Goal: Task Accomplishment & Management: Complete application form

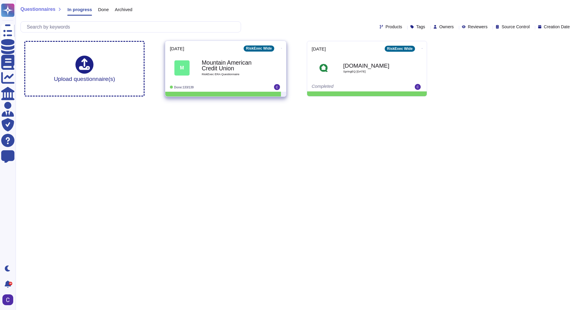
click at [252, 74] on span "RiskExec ERA Questionnaire" at bounding box center [232, 74] width 61 height 3
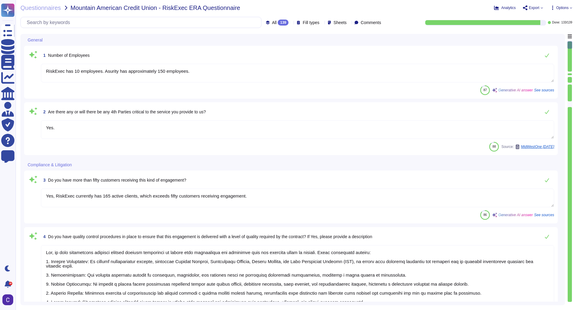
type textarea "RiskExec has 10 employees. Asurity has approximately 150 employees."
type textarea "Yes."
type textarea "Yes, RiskExec currently has 165 active clients, which exceeds fifty customers r…"
type textarea "Yes, we have established numerous quality control procedures to ensure that eng…"
type textarea "Yes, Asurity has established policies, processes, and procedures to ensure comp…"
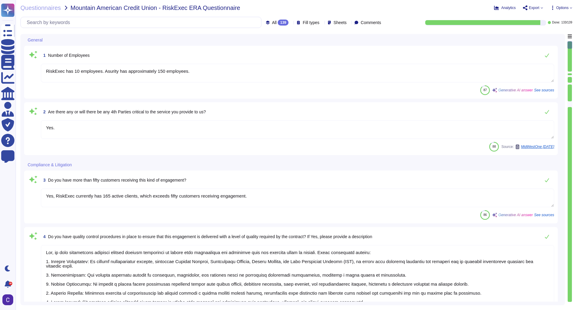
click at [561, 8] on span "Options" at bounding box center [563, 8] width 12 height 4
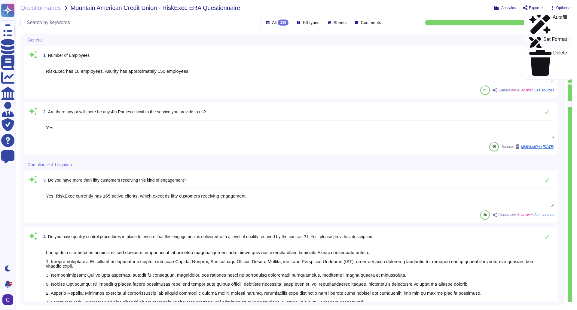
click at [552, 37] on p "Set Format" at bounding box center [556, 42] width 24 height 11
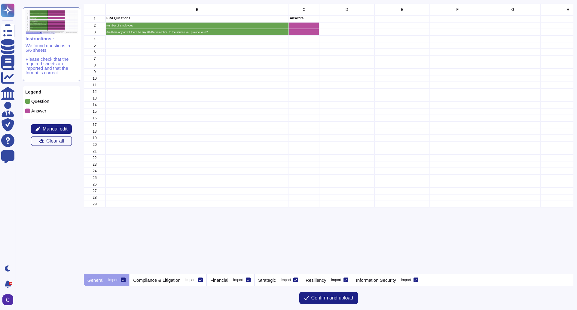
scroll to position [266, 485]
click at [312, 28] on div "grid" at bounding box center [304, 25] width 30 height 7
click at [318, 39] on icon "grid" at bounding box center [318, 39] width 0 height 0
click at [140, 232] on div "B C D E F G H I J K L M N 1 ERA Questions Answers 2 Number of Employees 3 Are t…" at bounding box center [329, 139] width 490 height 270
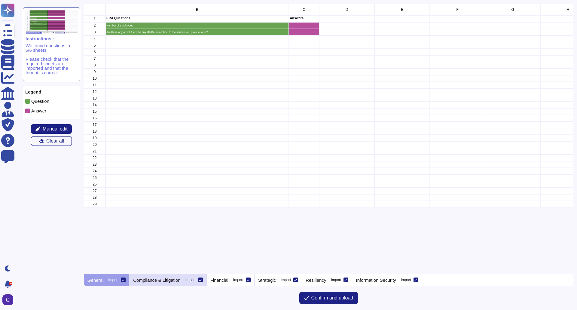
click at [150, 277] on div "Compliance & Litigation Import" at bounding box center [168, 280] width 77 height 12
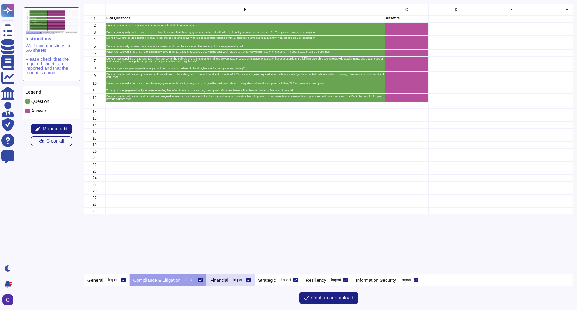
click at [221, 278] on p "Financial" at bounding box center [220, 280] width 18 height 5
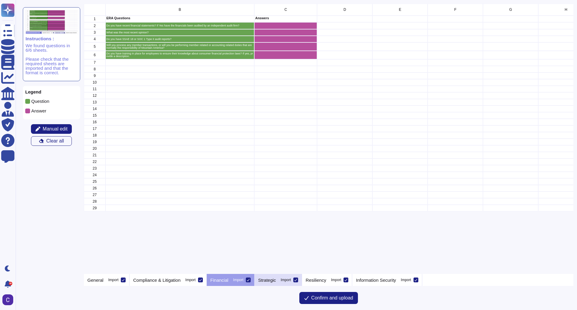
click at [264, 282] on p "Strategic" at bounding box center [267, 280] width 18 height 5
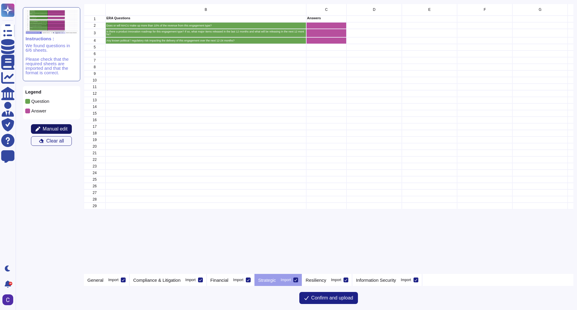
click at [65, 131] on span "Manual edit" at bounding box center [55, 129] width 25 height 5
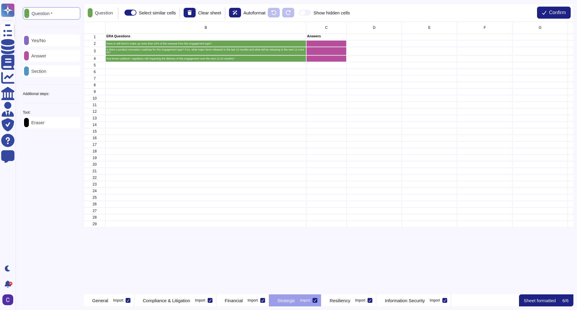
scroll to position [268, 485]
click at [110, 305] on div "General Import" at bounding box center [109, 300] width 51 height 12
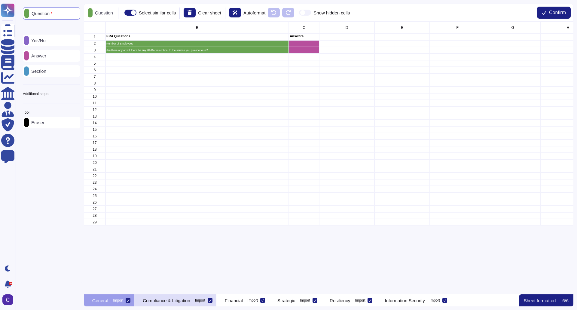
click at [170, 303] on p "Compliance & Litigation" at bounding box center [167, 300] width 48 height 5
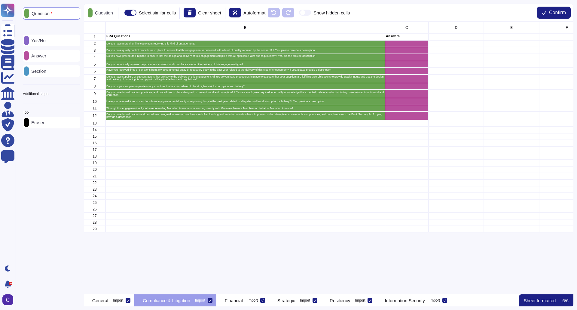
click at [55, 42] on div "Yes/No" at bounding box center [51, 41] width 57 height 12
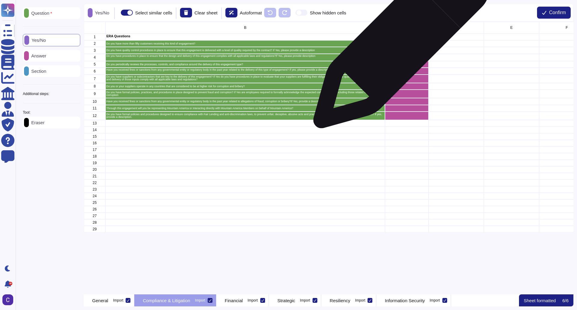
click at [399, 43] on div "grid" at bounding box center [407, 43] width 44 height 7
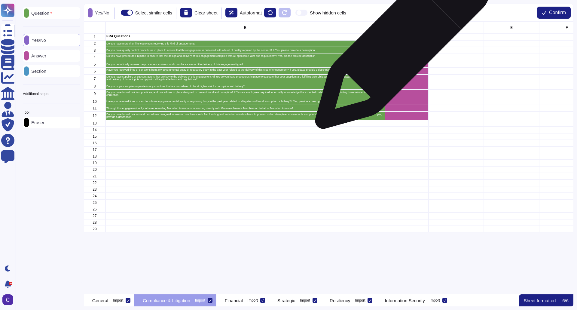
click at [400, 45] on div "grid" at bounding box center [407, 43] width 44 height 7
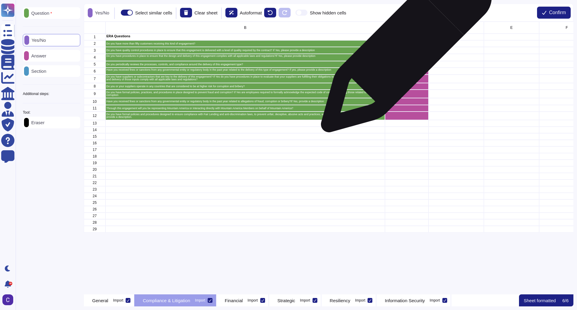
click at [404, 50] on div "grid" at bounding box center [407, 50] width 44 height 7
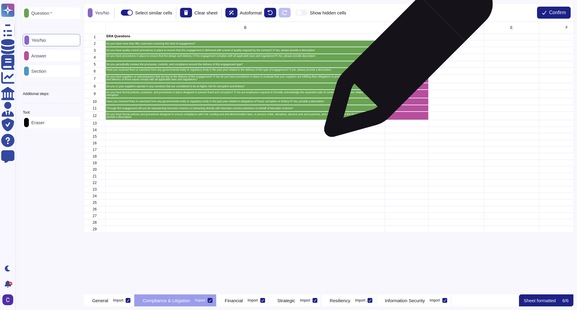
click at [406, 56] on div "grid" at bounding box center [407, 57] width 44 height 7
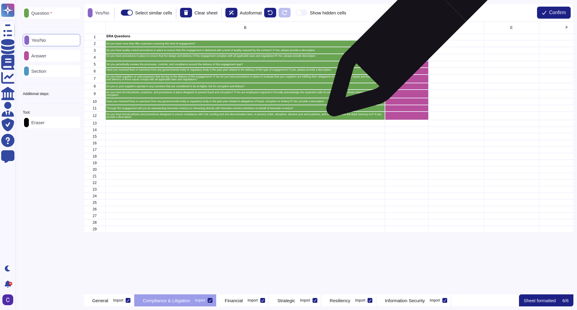
click at [408, 36] on p "Answers" at bounding box center [407, 36] width 42 height 3
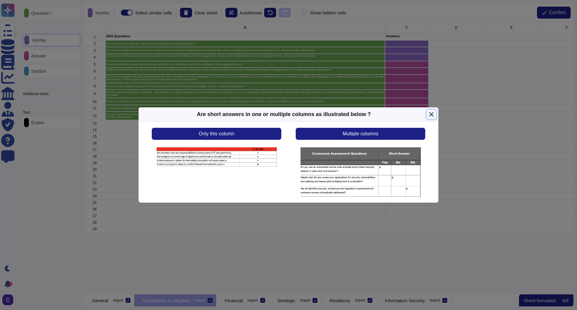
click at [433, 112] on button "Close" at bounding box center [431, 114] width 9 height 9
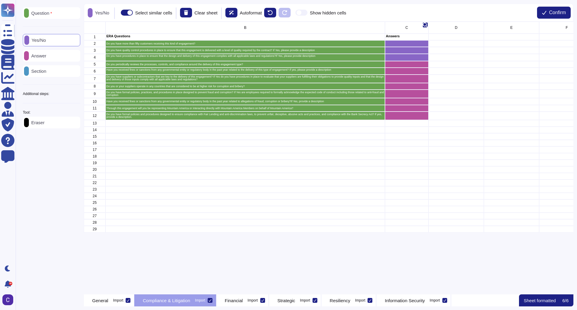
click at [411, 29] on div "C" at bounding box center [407, 28] width 44 height 12
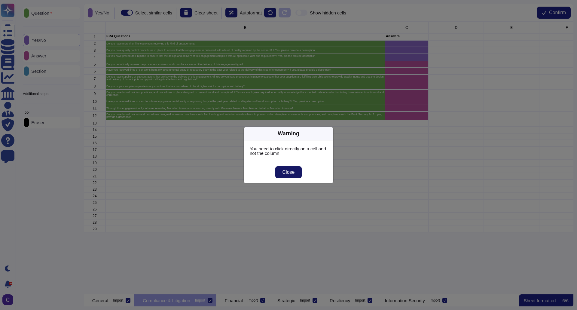
click at [294, 174] on span "Close" at bounding box center [289, 172] width 12 height 5
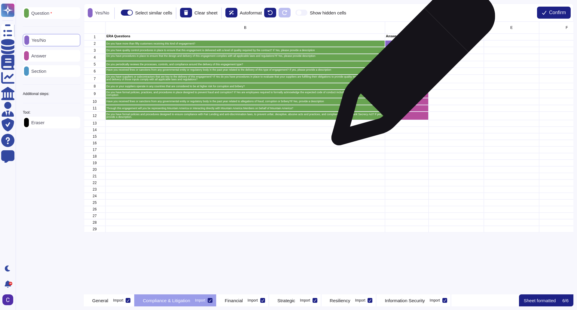
click at [411, 66] on div "grid" at bounding box center [407, 64] width 44 height 7
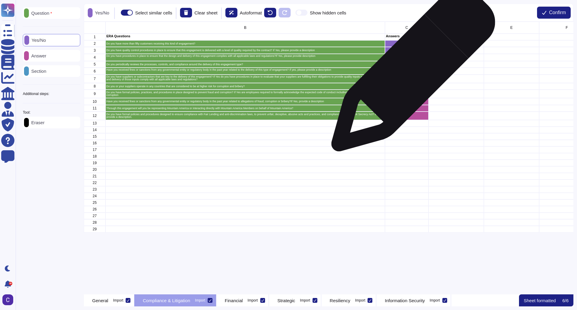
click at [411, 73] on div "grid" at bounding box center [407, 71] width 44 height 7
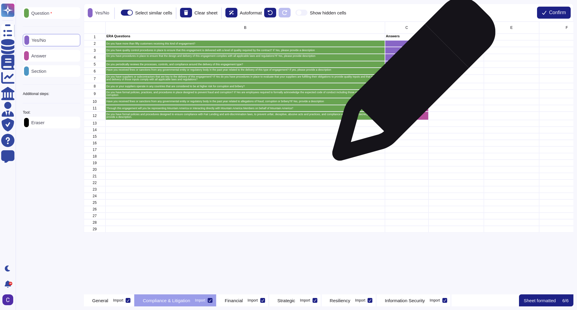
click at [412, 82] on div "grid" at bounding box center [407, 79] width 44 height 8
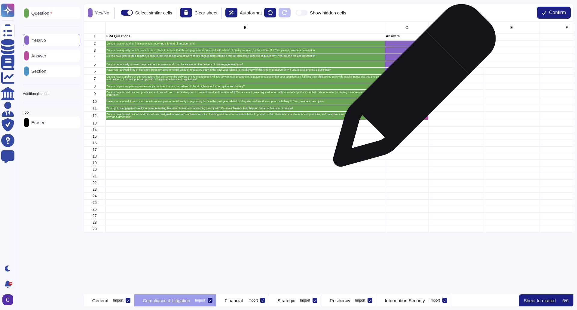
click at [412, 88] on div "grid" at bounding box center [407, 86] width 44 height 7
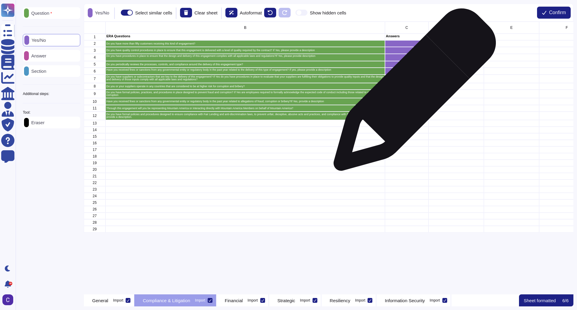
click at [413, 94] on div "grid" at bounding box center [407, 94] width 44 height 8
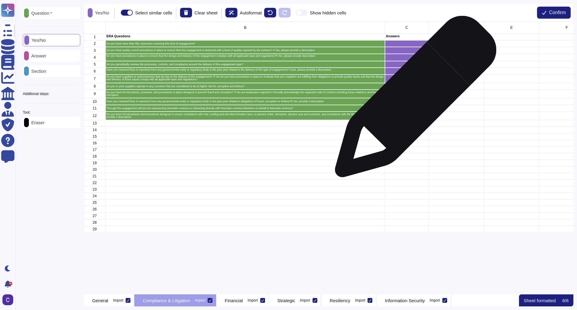
click at [414, 100] on div "grid" at bounding box center [407, 101] width 44 height 7
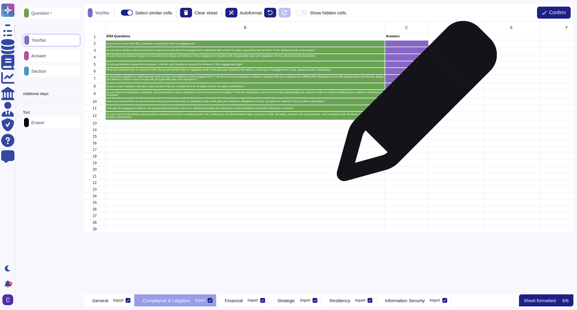
click at [415, 104] on div "grid" at bounding box center [407, 101] width 44 height 7
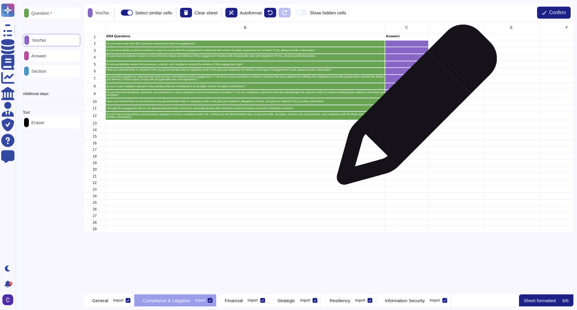
click at [415, 103] on div "grid" at bounding box center [407, 101] width 44 height 7
click at [415, 110] on div "grid" at bounding box center [407, 108] width 44 height 7
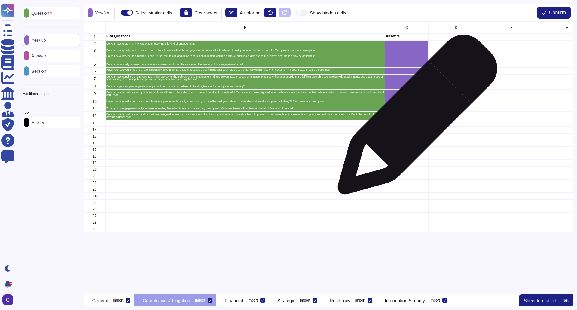
click at [415, 118] on div "grid" at bounding box center [407, 116] width 44 height 8
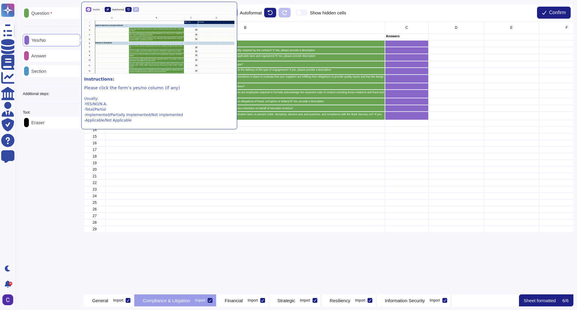
click at [79, 41] on icon at bounding box center [156, 118] width 154 height 154
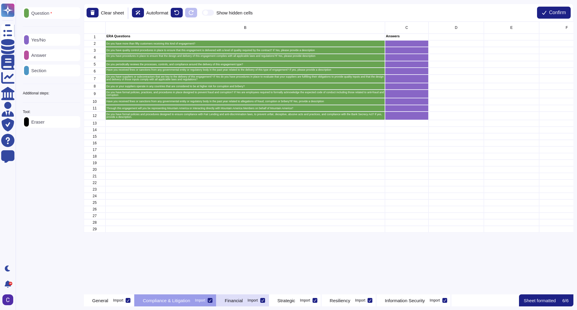
click at [243, 301] on p "Financial" at bounding box center [234, 300] width 18 height 5
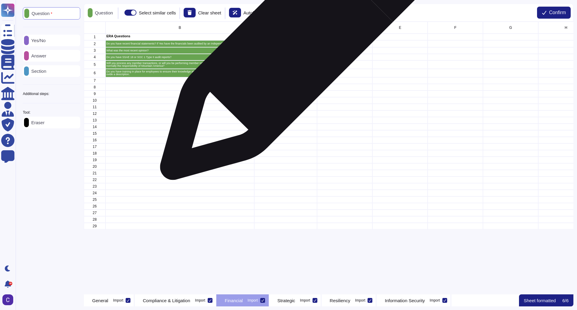
click at [297, 44] on div "grid" at bounding box center [285, 43] width 63 height 7
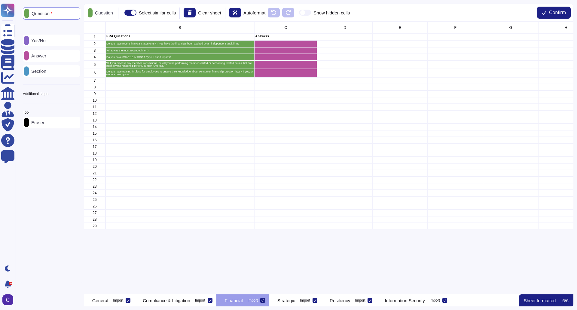
click at [46, 43] on p "Yes/No" at bounding box center [37, 40] width 17 height 5
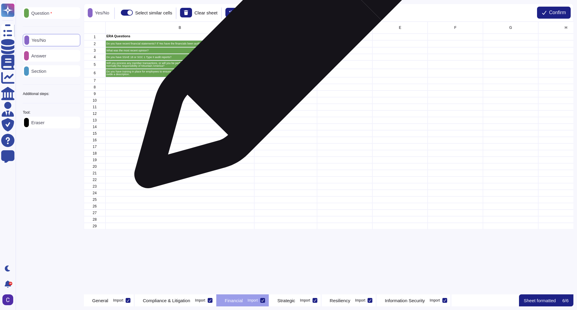
click at [280, 44] on div "grid" at bounding box center [285, 43] width 63 height 7
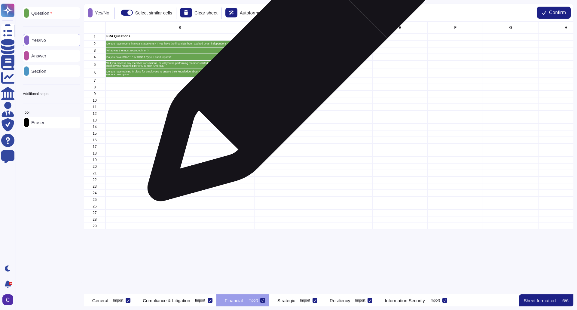
click at [288, 61] on div "grid" at bounding box center [285, 64] width 63 height 8
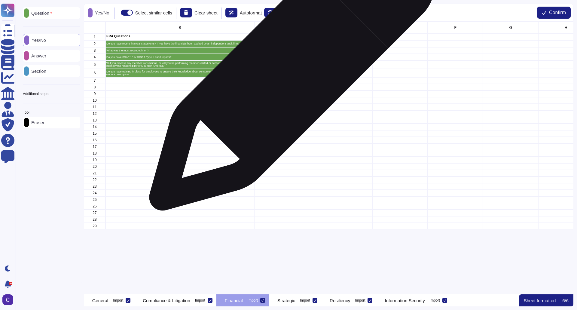
click at [290, 72] on div "grid" at bounding box center [285, 73] width 63 height 8
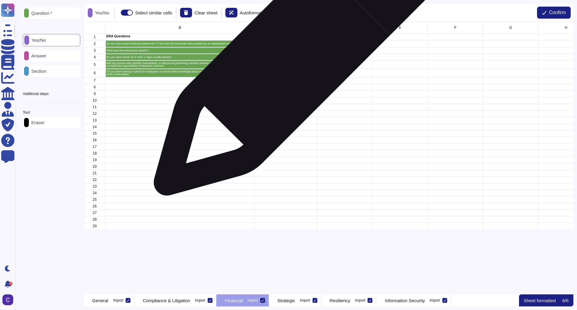
click at [293, 56] on div "grid" at bounding box center [285, 57] width 63 height 7
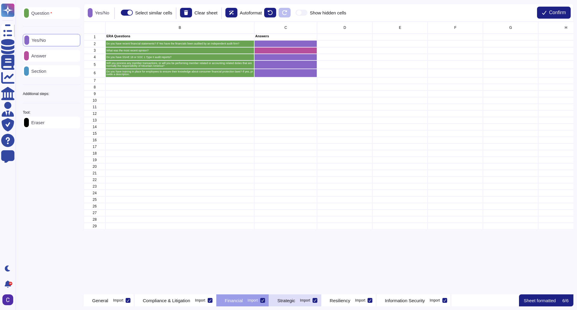
click at [295, 300] on p "Strategic" at bounding box center [287, 300] width 18 height 5
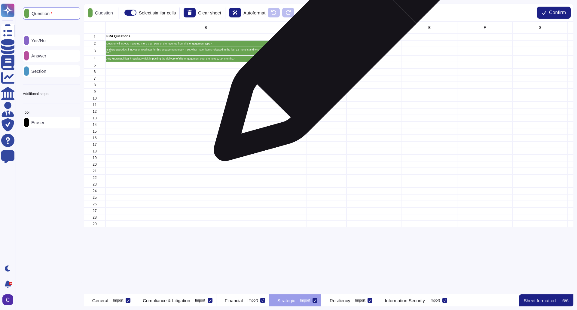
click at [333, 43] on div "grid" at bounding box center [326, 43] width 40 height 7
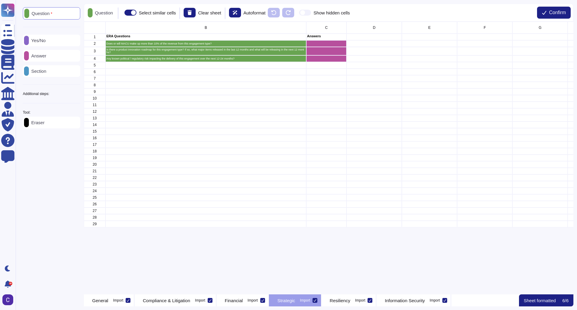
click at [46, 58] on p "Answer" at bounding box center [37, 56] width 17 height 5
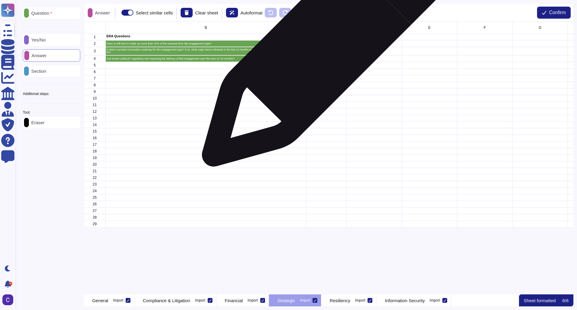
click at [325, 44] on div "grid" at bounding box center [326, 43] width 40 height 7
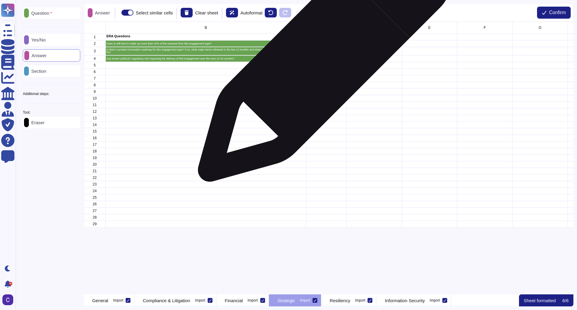
click at [322, 58] on div "grid" at bounding box center [326, 58] width 40 height 7
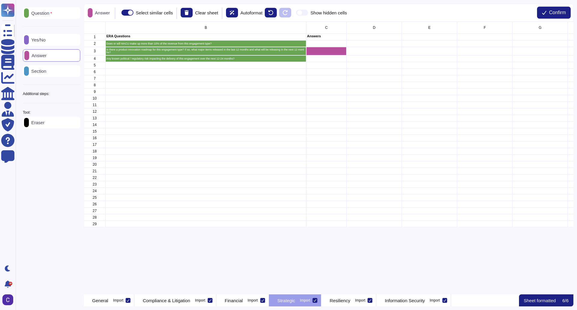
click at [46, 41] on p "Yes/No" at bounding box center [37, 40] width 17 height 5
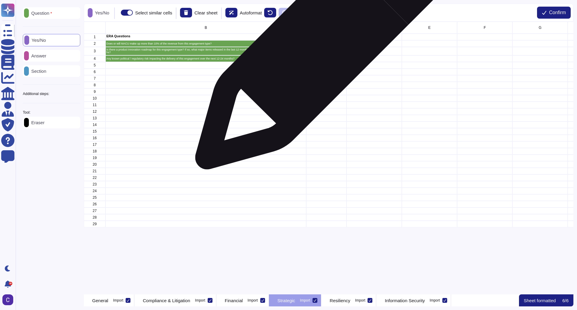
click at [320, 45] on div "grid" at bounding box center [326, 43] width 40 height 7
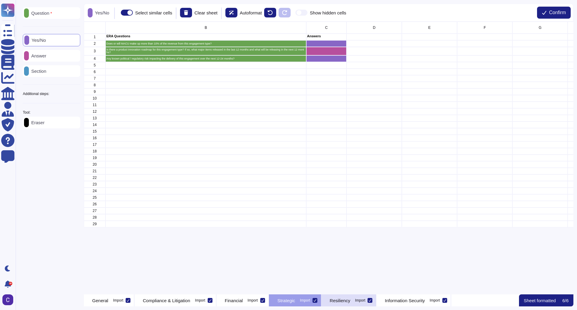
click at [350, 302] on p "Resiliency" at bounding box center [340, 300] width 20 height 5
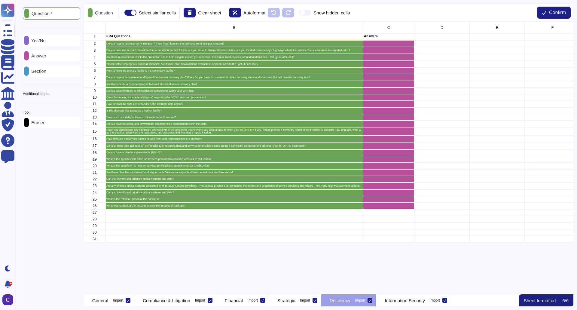
click at [63, 126] on div "Eraser" at bounding box center [51, 123] width 57 height 12
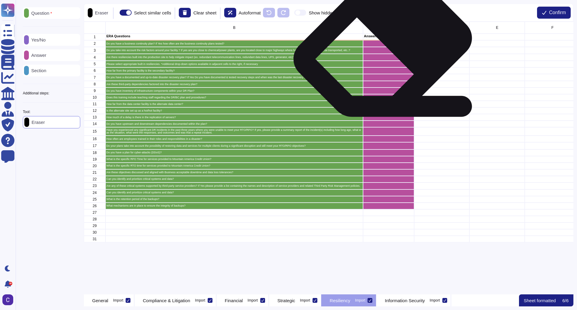
click at [386, 46] on div "grid" at bounding box center [388, 43] width 51 height 7
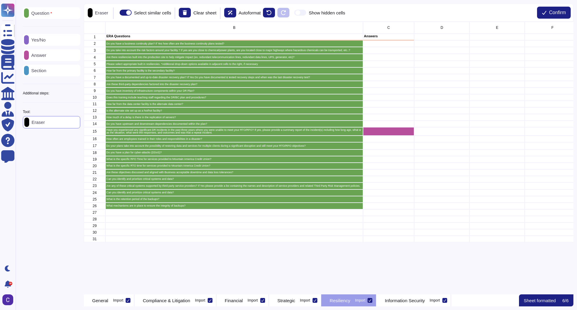
click at [52, 39] on div "Yes/No" at bounding box center [51, 40] width 57 height 12
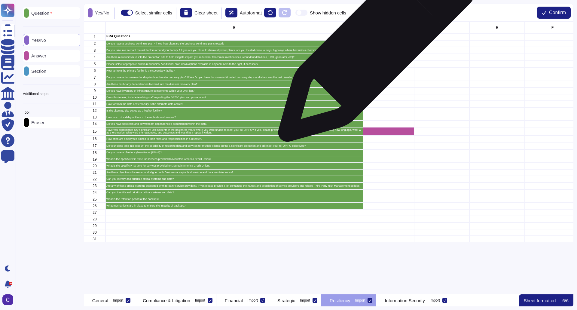
click at [376, 45] on div "grid" at bounding box center [388, 43] width 51 height 7
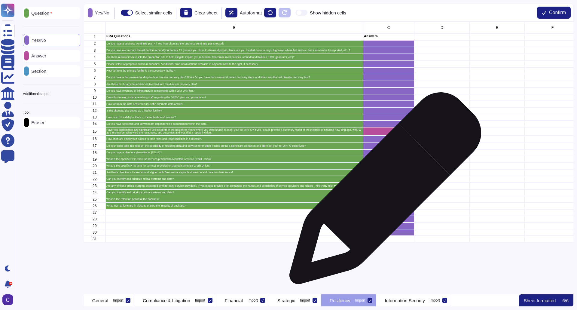
click at [383, 191] on div "grid" at bounding box center [388, 192] width 51 height 7
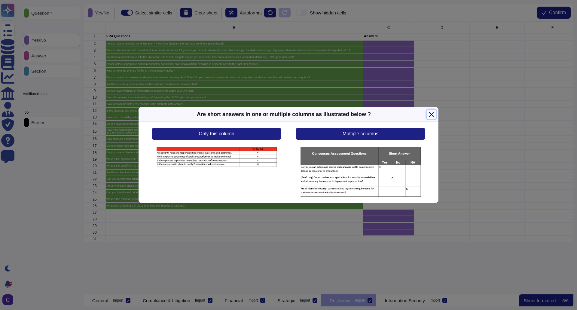
click at [429, 116] on button "Close" at bounding box center [431, 114] width 9 height 9
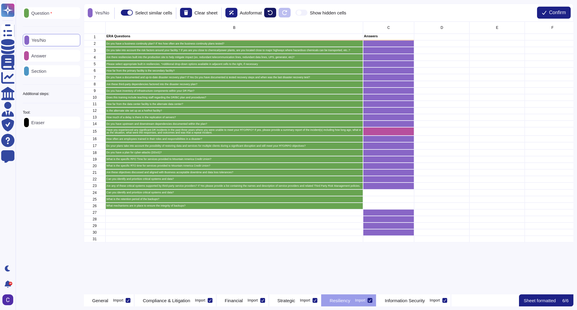
click at [273, 11] on icon at bounding box center [270, 12] width 5 height 5
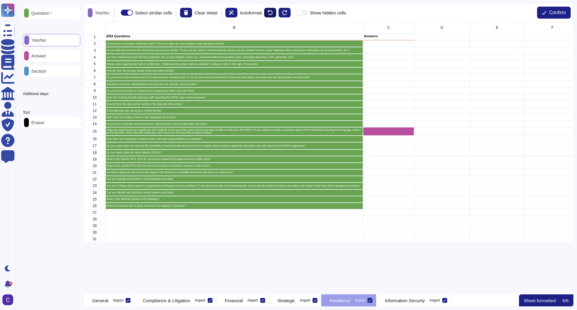
click at [273, 11] on icon at bounding box center [270, 12] width 5 height 5
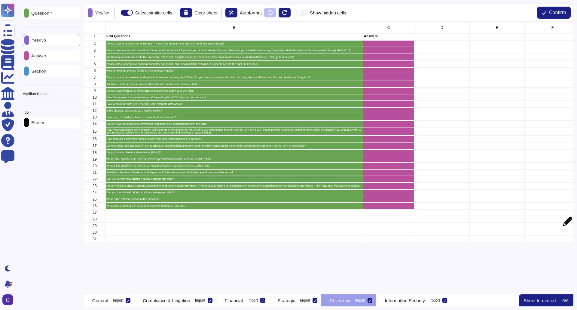
scroll to position [5, 5]
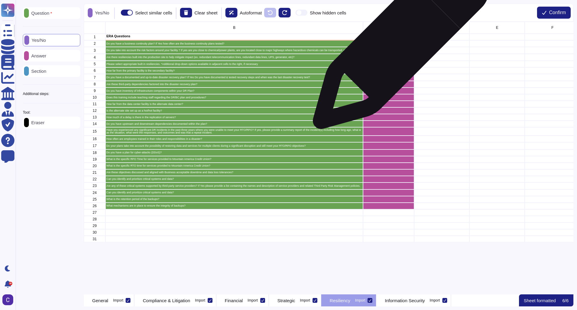
click at [399, 43] on div "grid" at bounding box center [388, 43] width 51 height 7
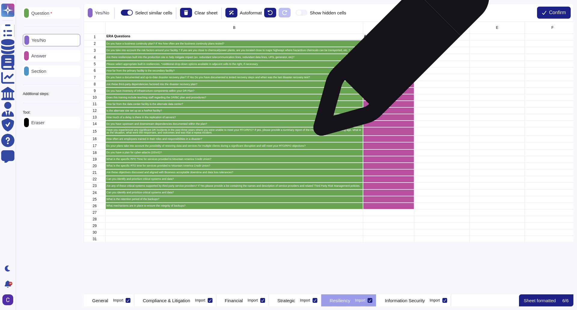
click at [399, 51] on div "grid" at bounding box center [388, 50] width 51 height 7
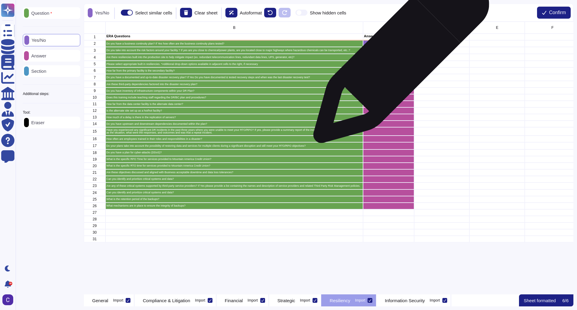
click at [399, 58] on div "grid" at bounding box center [388, 57] width 51 height 7
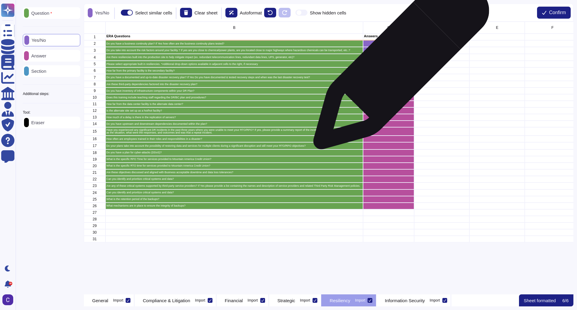
click at [399, 66] on div "grid" at bounding box center [388, 64] width 51 height 7
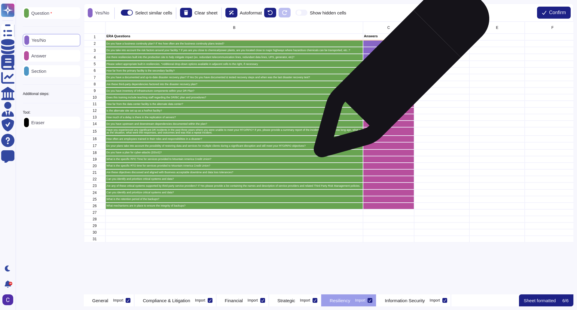
click at [399, 73] on div "grid" at bounding box center [388, 70] width 51 height 7
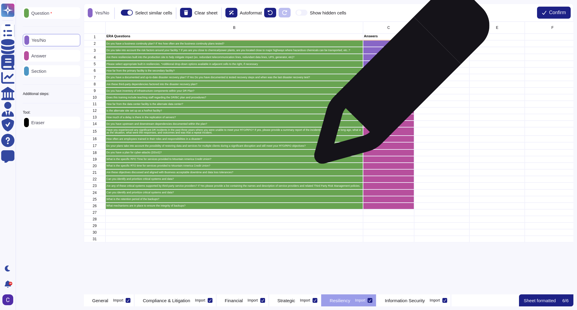
click at [400, 79] on div "grid" at bounding box center [388, 77] width 51 height 7
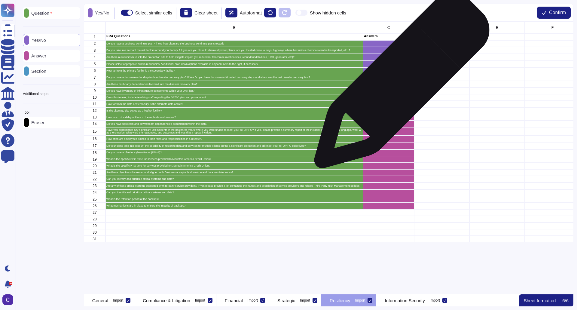
click at [400, 84] on div "grid" at bounding box center [388, 84] width 51 height 7
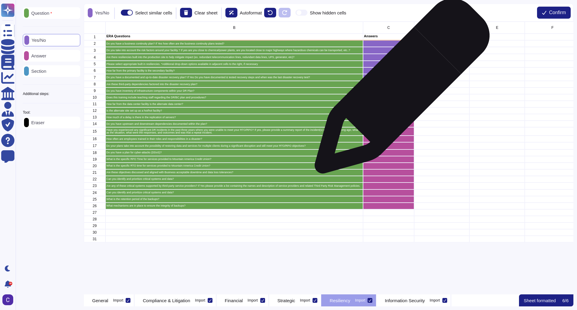
click at [400, 91] on div "grid" at bounding box center [388, 91] width 51 height 7
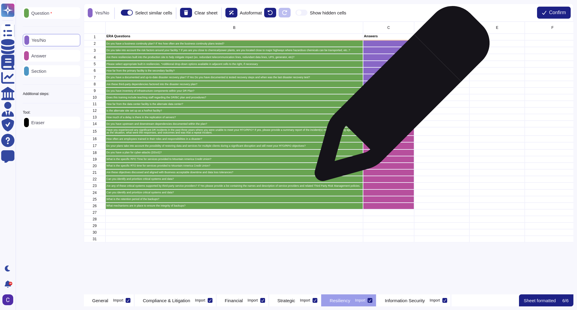
click at [400, 98] on div "grid" at bounding box center [388, 97] width 51 height 7
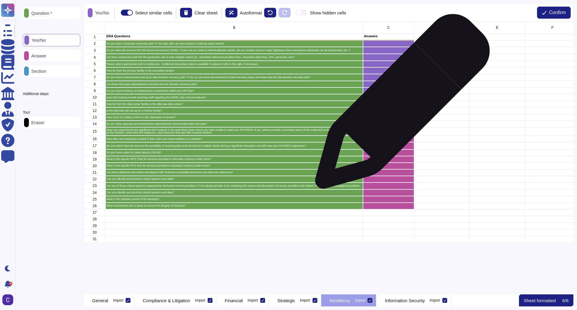
click at [400, 105] on div "grid" at bounding box center [388, 104] width 51 height 7
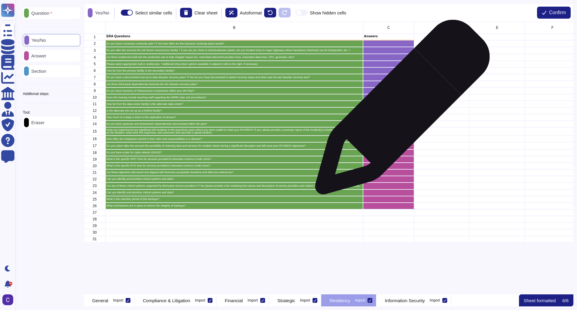
click at [400, 110] on div "grid" at bounding box center [388, 110] width 51 height 7
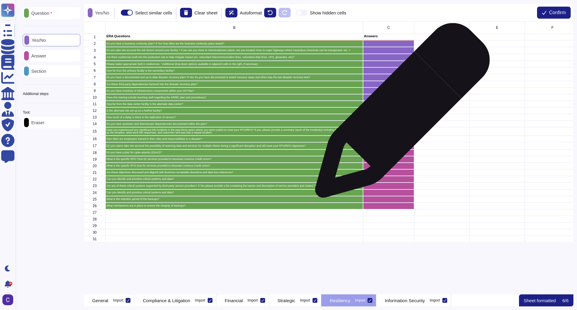
click at [400, 113] on div "grid" at bounding box center [388, 110] width 51 height 7
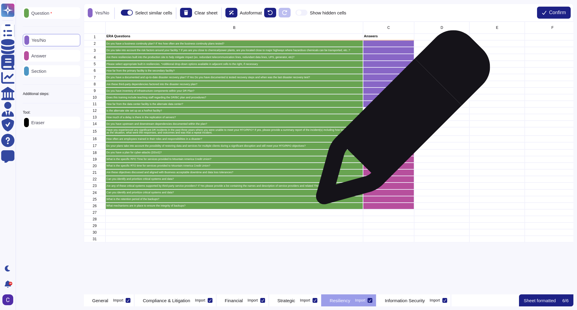
click at [401, 120] on div "grid" at bounding box center [388, 117] width 51 height 7
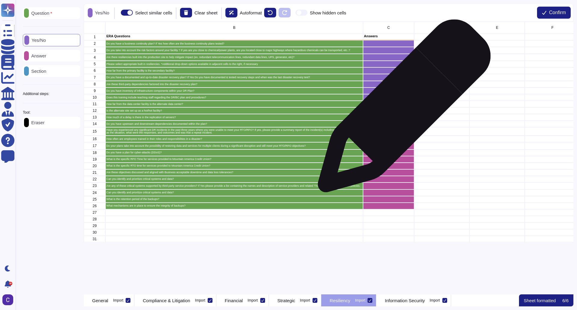
click at [401, 109] on div "grid" at bounding box center [388, 110] width 51 height 7
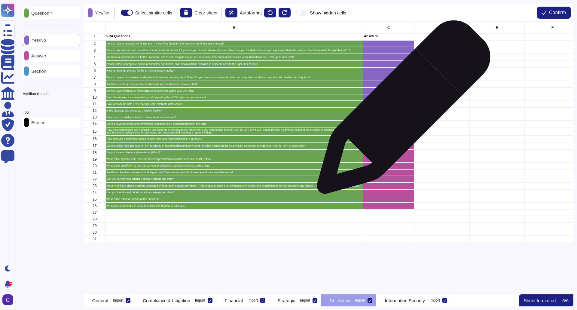
click at [401, 110] on div "grid" at bounding box center [388, 110] width 51 height 7
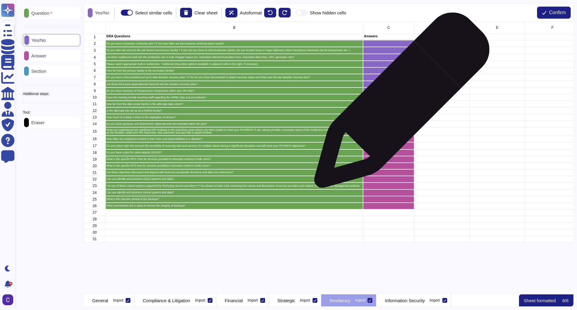
click at [400, 103] on div "grid" at bounding box center [388, 104] width 51 height 7
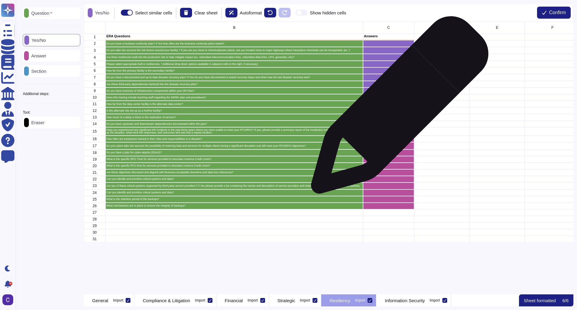
click at [398, 108] on div "grid" at bounding box center [388, 110] width 51 height 7
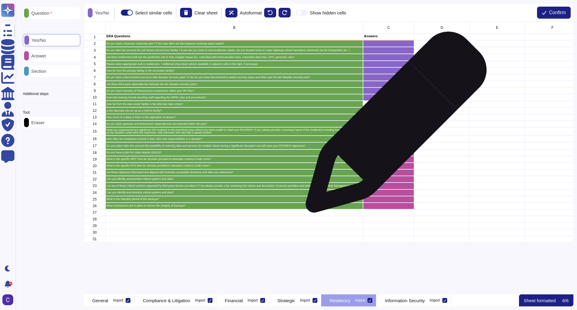
click at [394, 125] on div "grid" at bounding box center [388, 124] width 51 height 7
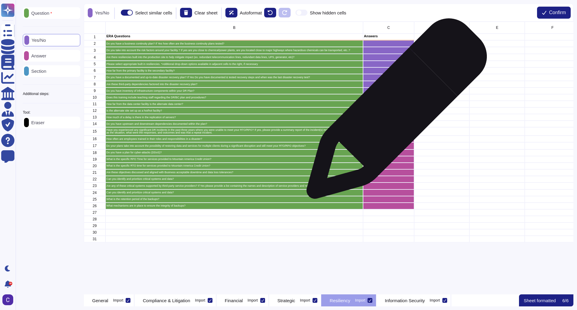
click at [395, 112] on div "grid" at bounding box center [388, 110] width 51 height 7
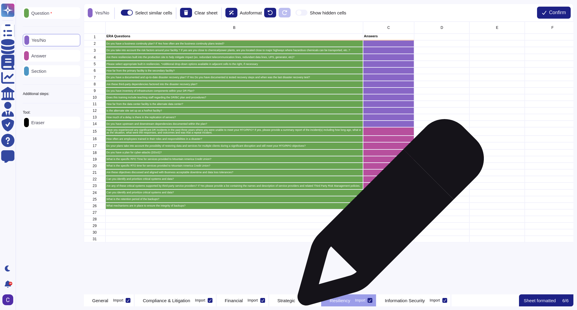
click at [389, 215] on div "grid" at bounding box center [388, 212] width 51 height 7
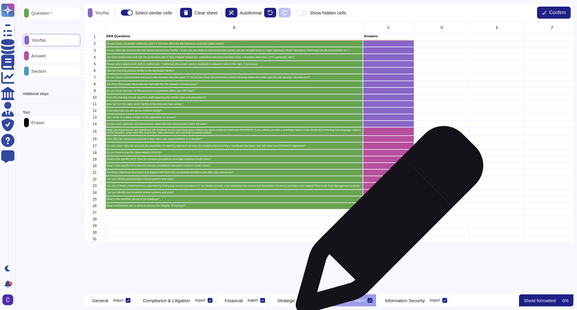
click at [387, 223] on div "grid" at bounding box center [388, 226] width 51 height 7
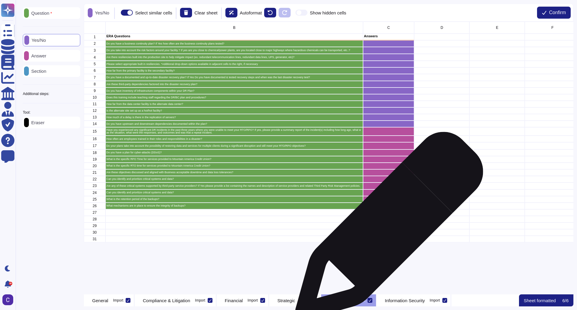
click at [387, 229] on div "grid" at bounding box center [388, 232] width 51 height 7
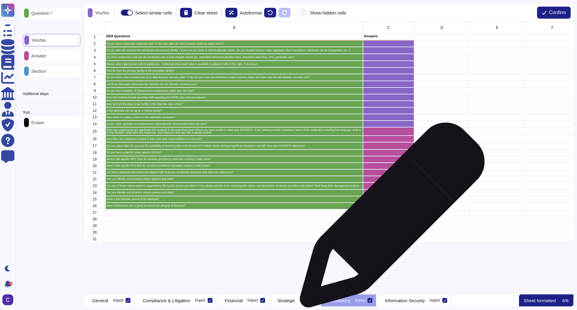
click at [390, 218] on div "grid" at bounding box center [388, 219] width 51 height 7
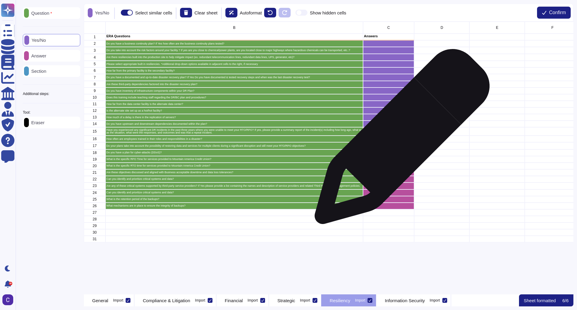
click at [400, 140] on div "grid" at bounding box center [388, 139] width 51 height 7
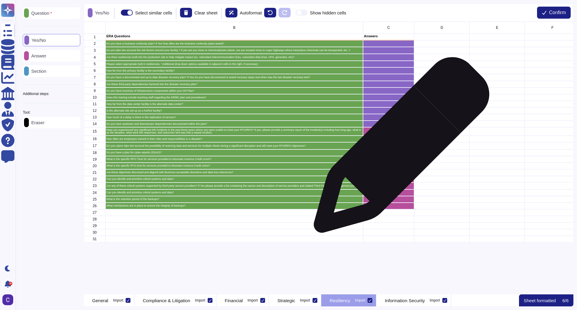
click at [399, 149] on div "grid" at bounding box center [388, 152] width 51 height 7
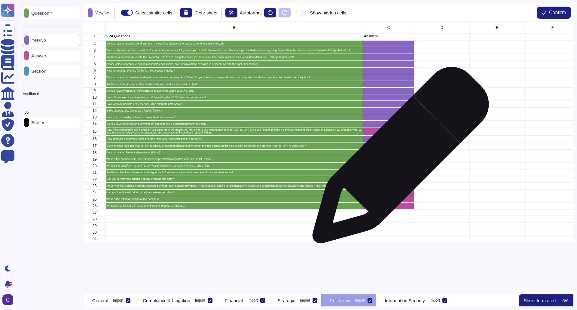
click at [398, 158] on div "grid" at bounding box center [388, 159] width 51 height 7
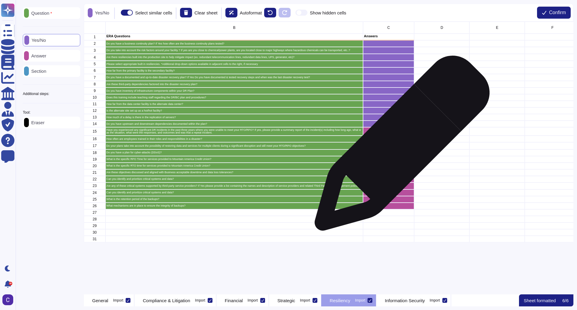
click at [400, 146] on div "grid" at bounding box center [388, 145] width 51 height 7
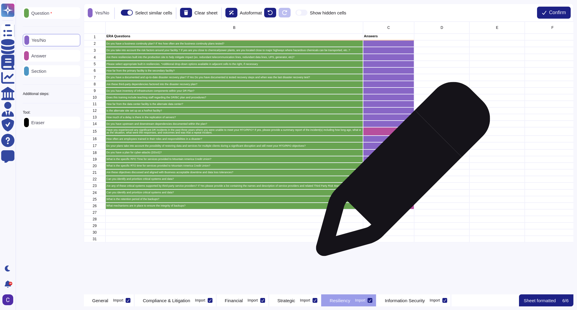
click at [401, 172] on div "grid" at bounding box center [388, 172] width 51 height 7
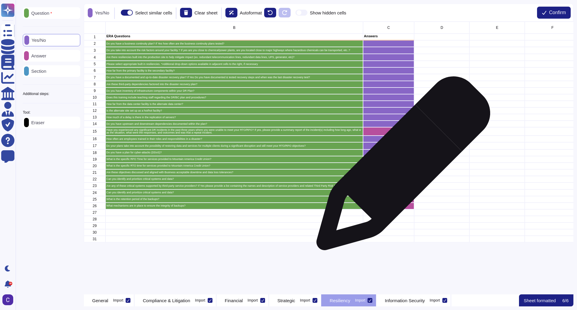
click at [401, 166] on div "grid" at bounding box center [388, 166] width 51 height 7
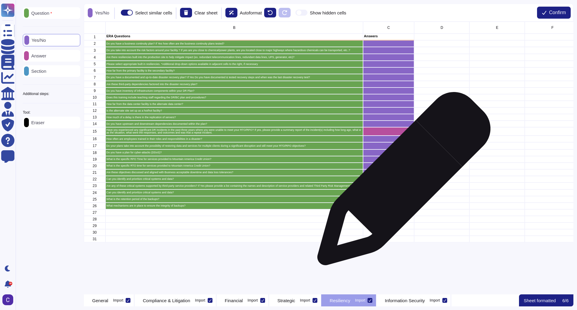
click at [402, 182] on div "grid" at bounding box center [388, 179] width 51 height 7
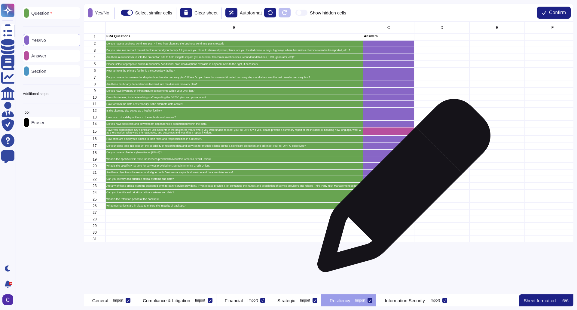
click at [402, 189] on div "grid" at bounding box center [388, 186] width 51 height 7
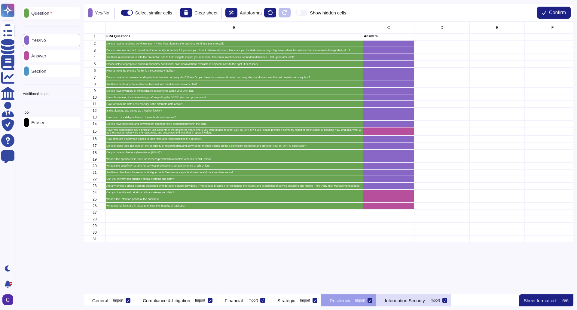
click at [425, 298] on p "Information Security" at bounding box center [405, 300] width 40 height 5
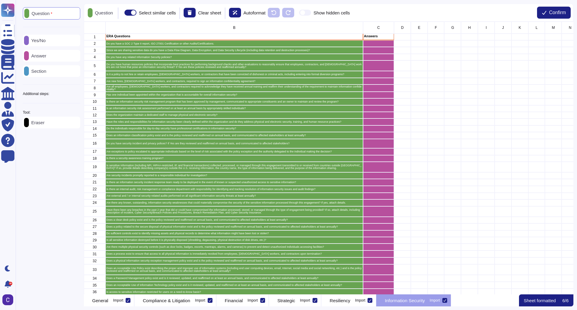
click at [50, 125] on div "Eraser" at bounding box center [51, 123] width 57 height 12
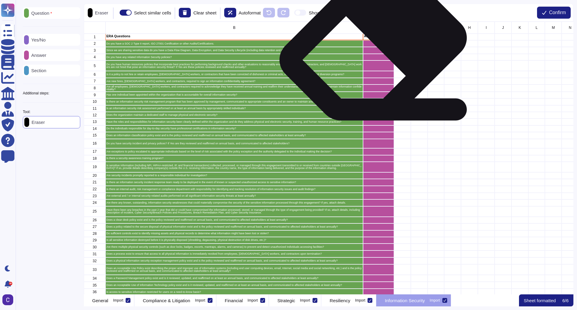
click at [377, 47] on div "grid" at bounding box center [378, 43] width 31 height 7
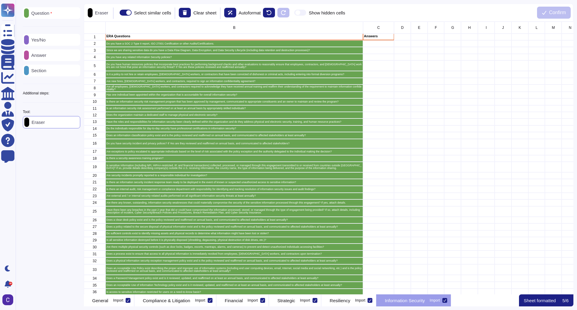
click at [44, 40] on p "Yes/No" at bounding box center [37, 40] width 17 height 5
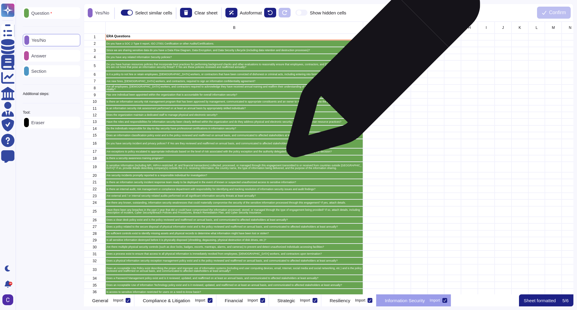
click at [381, 63] on div "grid" at bounding box center [378, 65] width 31 height 11
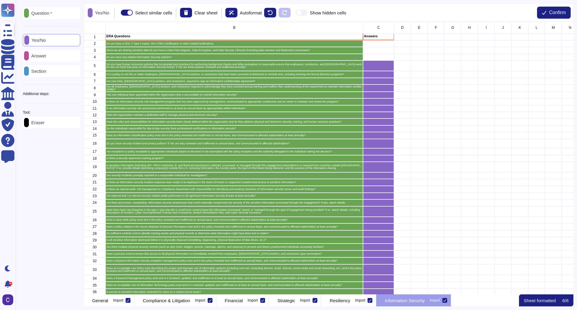
click at [55, 52] on div "Answer" at bounding box center [51, 56] width 57 height 12
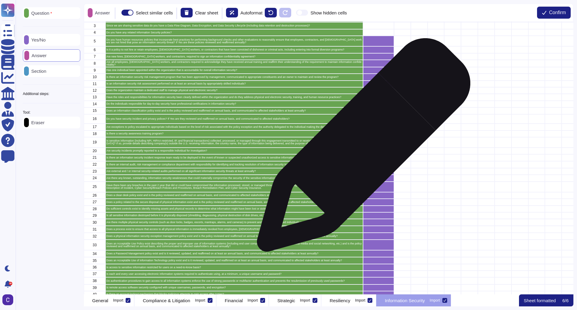
scroll to position [0, 0]
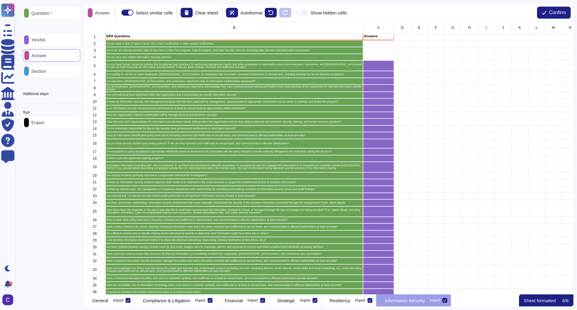
click at [55, 40] on div "Yes/No" at bounding box center [51, 40] width 57 height 12
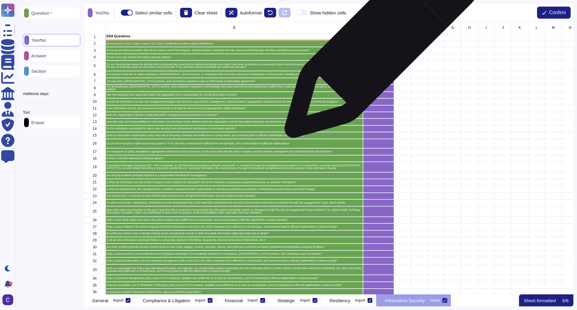
click at [380, 42] on div "grid" at bounding box center [378, 43] width 31 height 7
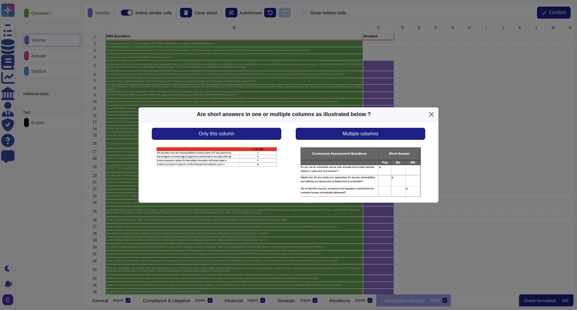
click at [432, 109] on div "Are short answers in one or multiple columns as illustrated below ?" at bounding box center [289, 114] width 300 height 14
click at [433, 113] on button "Close" at bounding box center [431, 114] width 9 height 9
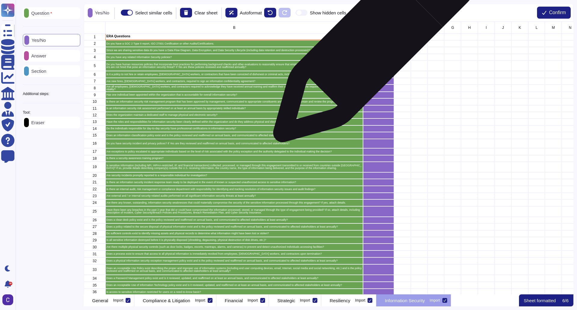
click at [372, 44] on div "grid" at bounding box center [378, 43] width 31 height 7
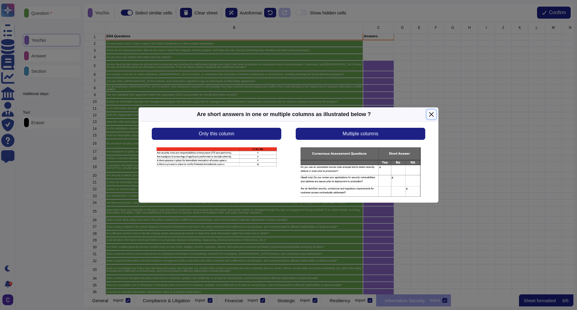
click at [435, 113] on button "Close" at bounding box center [431, 114] width 9 height 9
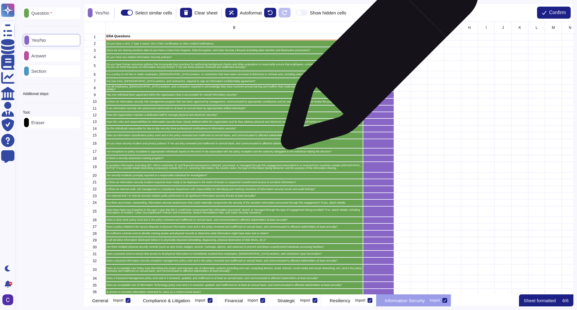
click at [377, 54] on div "grid" at bounding box center [378, 57] width 31 height 7
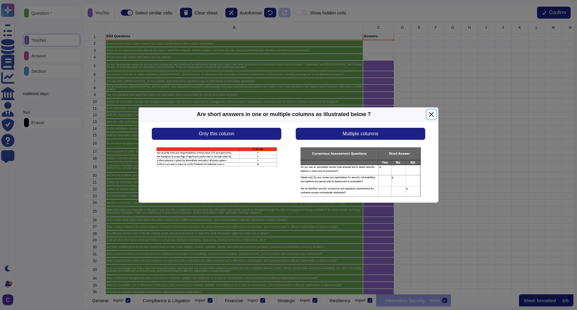
click at [432, 111] on button "Close" at bounding box center [431, 114] width 9 height 9
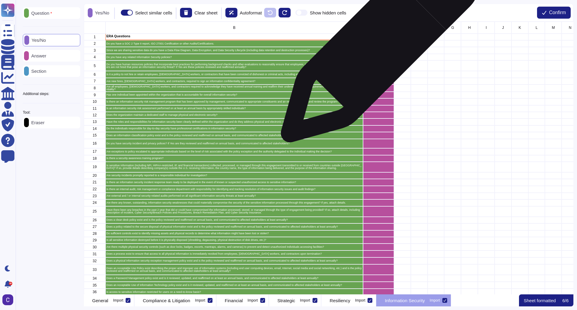
click at [377, 47] on div "grid" at bounding box center [378, 43] width 31 height 7
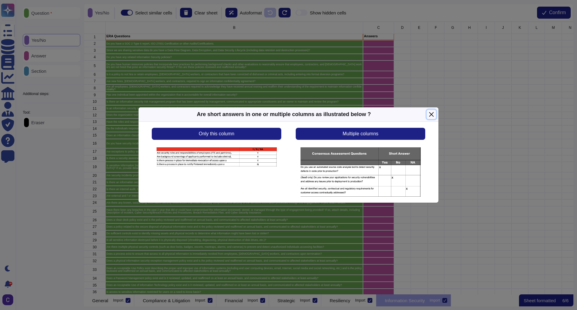
click at [434, 113] on button "Close" at bounding box center [431, 114] width 9 height 9
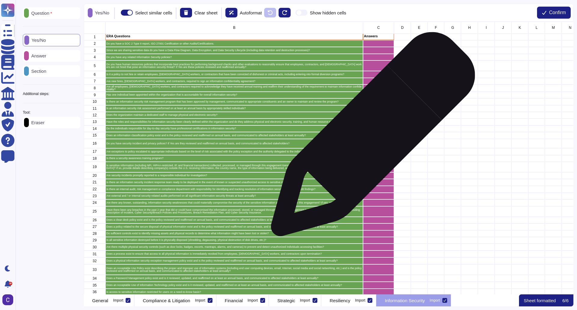
click at [371, 137] on div "grid" at bounding box center [378, 135] width 31 height 7
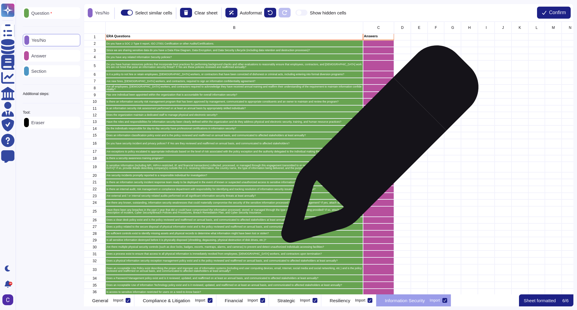
click at [378, 147] on div "grid" at bounding box center [378, 143] width 31 height 9
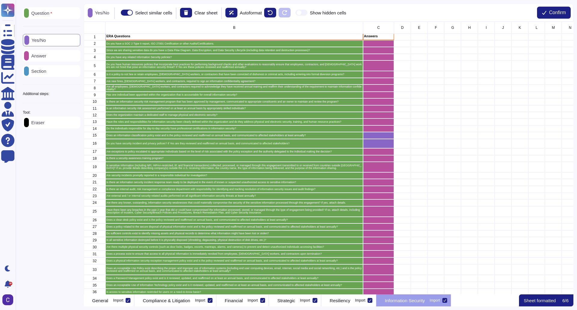
click at [54, 125] on div "Eraser" at bounding box center [51, 123] width 57 height 12
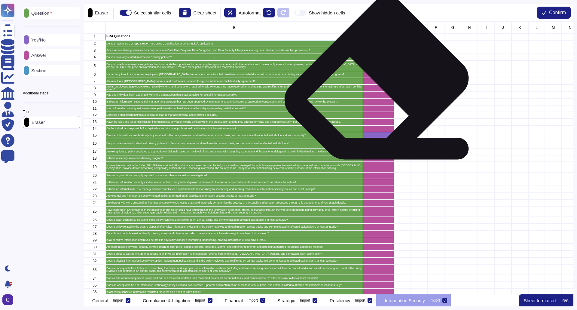
click at [380, 87] on div "grid" at bounding box center [378, 88] width 31 height 7
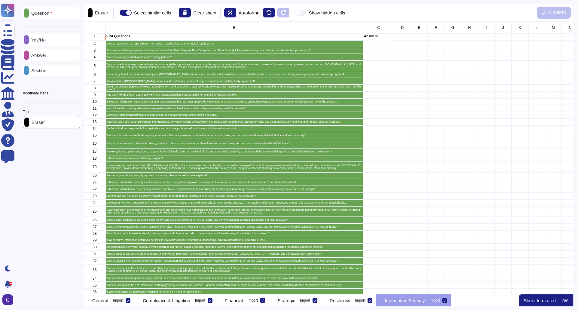
click at [40, 41] on p "Yes/No" at bounding box center [37, 40] width 17 height 5
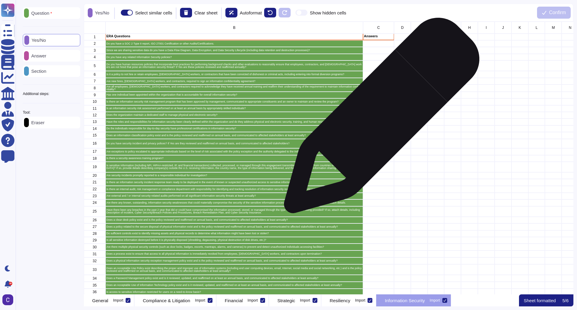
click at [381, 118] on div "grid" at bounding box center [378, 115] width 31 height 7
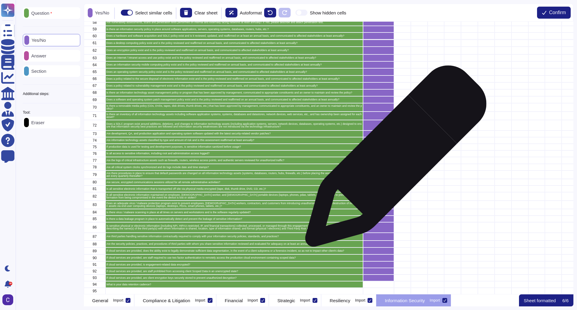
scroll to position [423, 0]
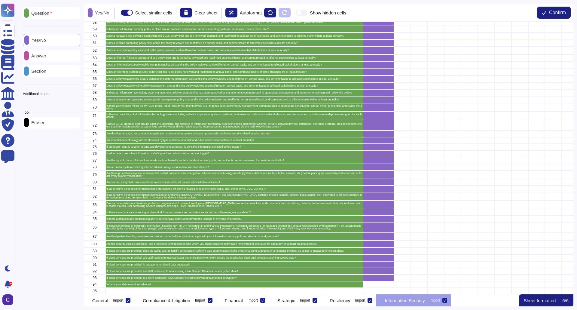
click at [38, 54] on p "Answer" at bounding box center [37, 56] width 17 height 5
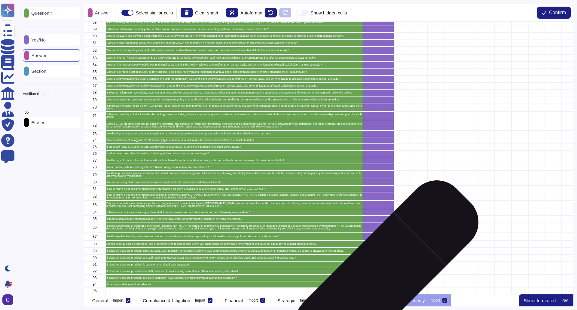
click at [378, 282] on div "grid" at bounding box center [378, 284] width 31 height 7
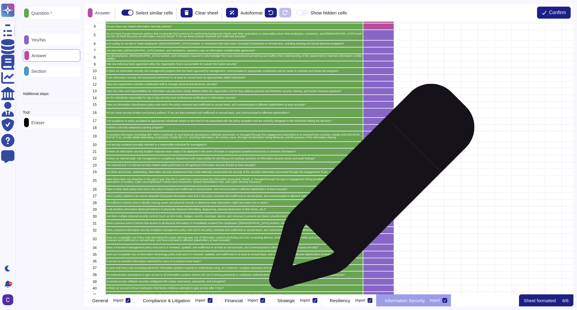
scroll to position [0, 0]
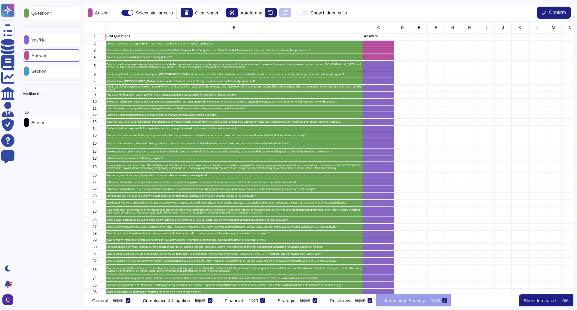
click at [42, 40] on p "Yes/No" at bounding box center [37, 40] width 17 height 5
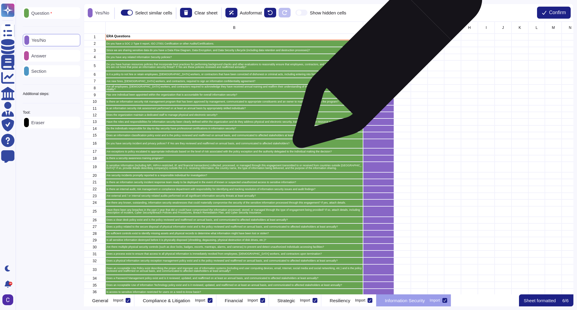
click at [385, 56] on div "grid" at bounding box center [378, 57] width 31 height 7
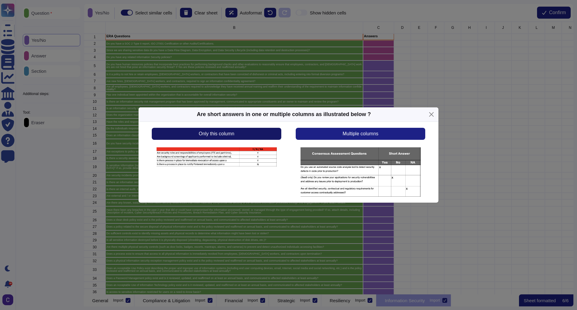
click at [254, 129] on button "Only this column" at bounding box center [217, 134] width 130 height 12
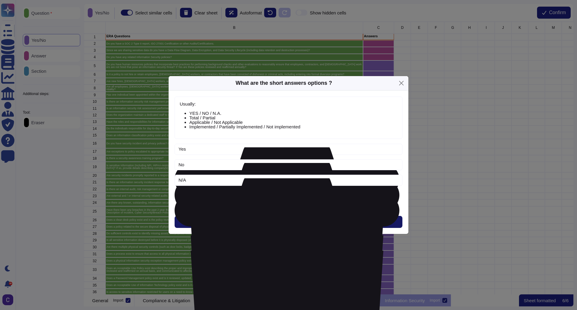
click at [300, 219] on button "Next" at bounding box center [289, 222] width 228 height 12
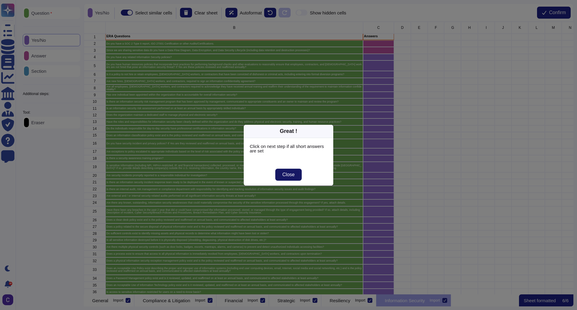
click at [294, 177] on span "Close" at bounding box center [289, 174] width 12 height 5
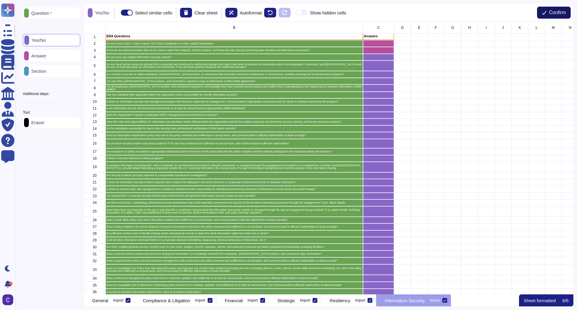
click at [564, 12] on span "Confirm" at bounding box center [557, 12] width 17 height 5
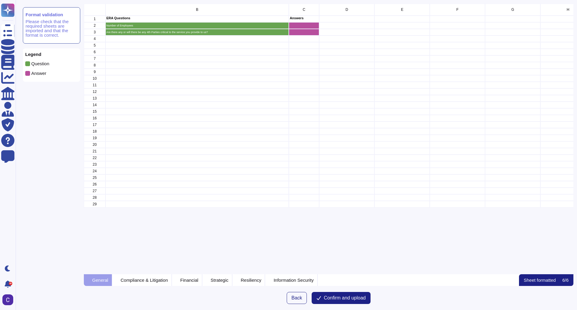
scroll to position [266, 485]
click at [350, 295] on button "Confirm and upload" at bounding box center [341, 298] width 59 height 12
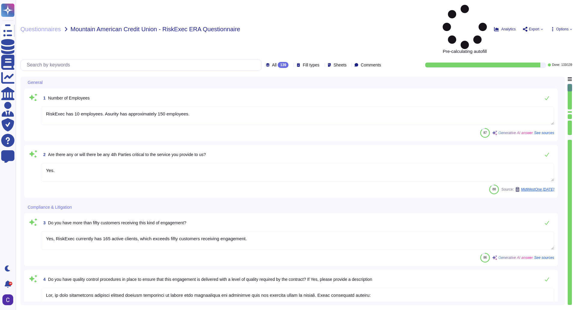
type textarea "RiskExec has 10 employees. Asurity has approximately 150 employees."
type textarea "Yes."
type textarea "Yes, RiskExec currently has 165 active clients, which exceeds fifty customers r…"
type textarea "Yes, we have established numerous quality control procedures to ensure that eng…"
type textarea "Yes, Asurity has established policies, processes, and procedures to ensure comp…"
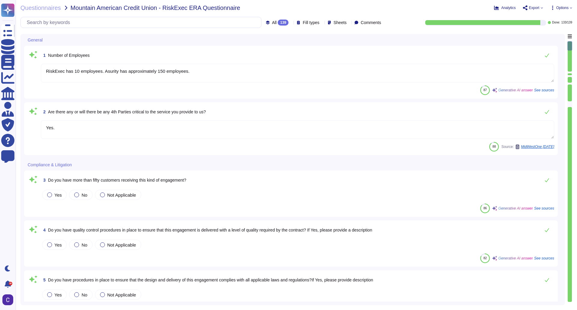
click at [564, 6] on span "Options" at bounding box center [563, 8] width 12 height 4
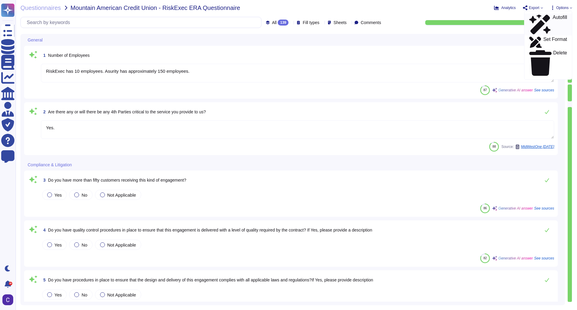
click at [555, 16] on div "Autofill" at bounding box center [549, 25] width 38 height 20
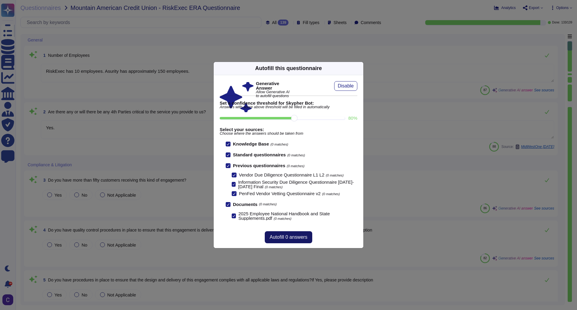
click at [291, 236] on span "Autofill 0 answers" at bounding box center [289, 237] width 38 height 5
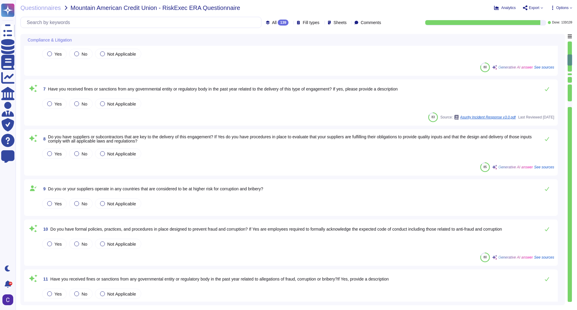
type textarea "The most recent opinion is that all of the controls that could directly impact …"
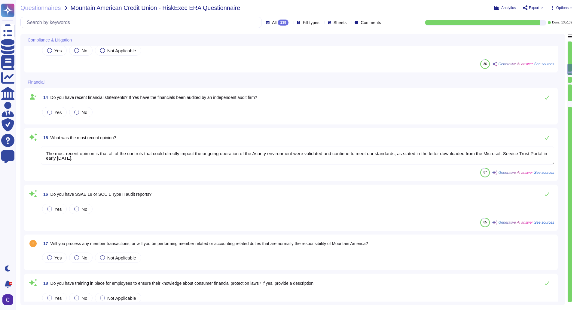
type textarea "Yes, RiskExec has a product innovation roadmap that incorporates user feedback,…"
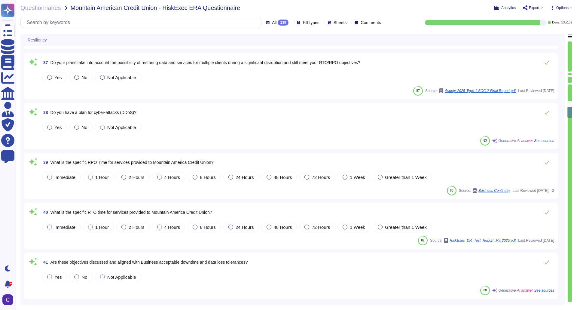
type textarea "Yes, the Business Continuity Plan (BCP) identifies critical business services a…"
type textarea "The retention period for backups at RiskExec is up to but not exceeding 7 years…"
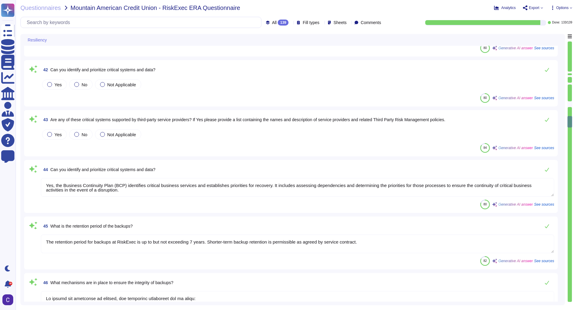
type textarea "To ensure the integrity of backups, the following mechanisms are in place: 1. A…"
type textarea "We currently have third-party audit reports available, including SOC 2 reports,…"
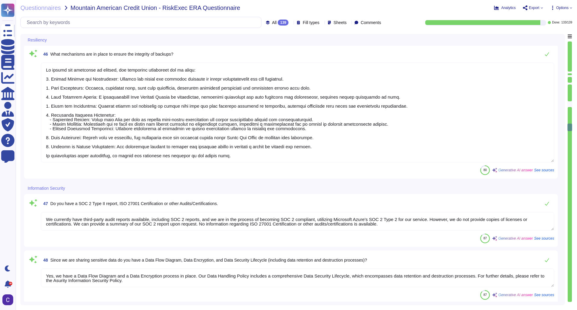
type textarea "Yes, we have a Data Flow Diagram and a Data Encryption process in place. Our Da…"
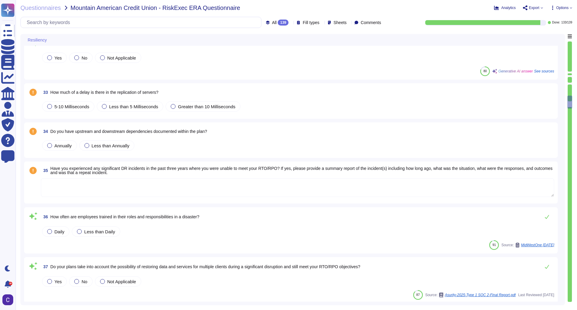
scroll to position [1414, 0]
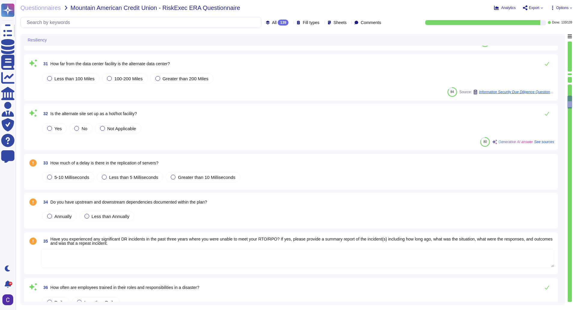
click at [447, 25] on div at bounding box center [483, 22] width 115 height 5
click at [447, 23] on div at bounding box center [483, 22] width 115 height 5
click at [349, 23] on icon at bounding box center [349, 23] width 0 height 0
click at [307, 22] on span "Fill types" at bounding box center [311, 22] width 17 height 4
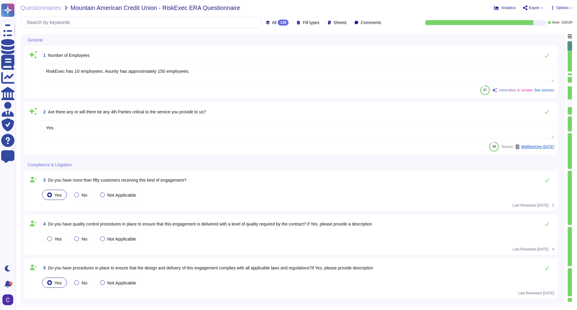
type textarea "RiskExec has 10 employees. Asurity has approximately 150 employees."
type textarea "Yes."
click at [201, 78] on textarea "RiskExec has 10 employees. Asurity has approximately 150 employees." at bounding box center [298, 73] width 514 height 19
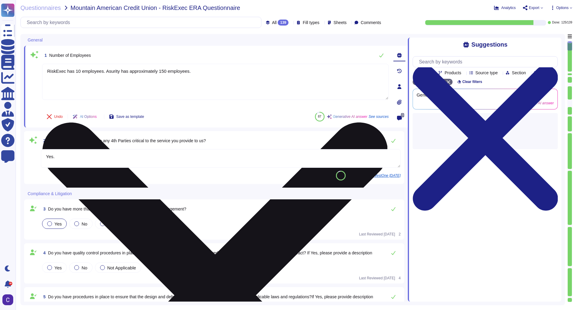
click at [201, 78] on textarea "RiskExec has 10 employees. Asurity has approximately 150 employees." at bounding box center [215, 82] width 347 height 36
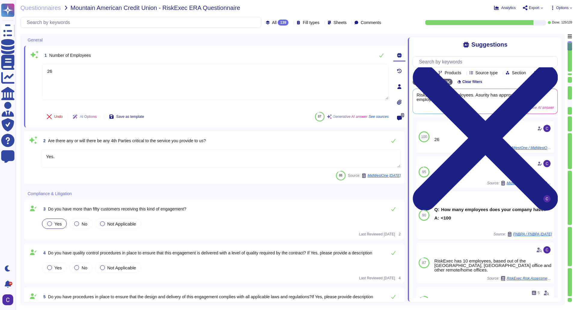
type textarea "26"
click at [571, 8] on icon at bounding box center [571, 8] width 2 height 2
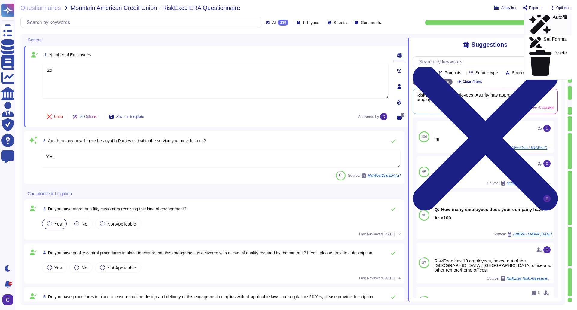
click at [562, 18] on div "Autofill" at bounding box center [549, 25] width 38 height 20
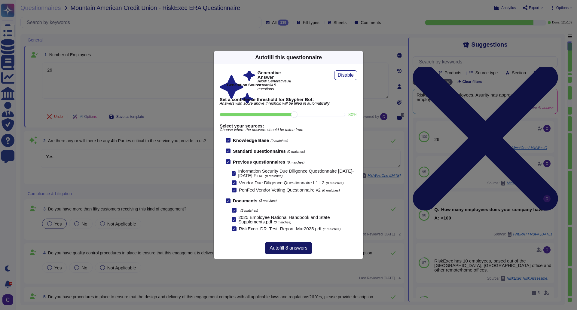
click at [298, 249] on span "Autofill 8 answers" at bounding box center [289, 248] width 38 height 5
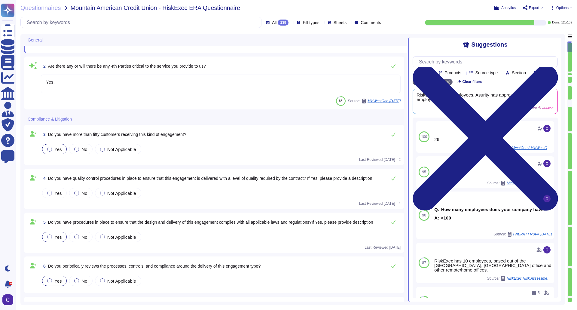
scroll to position [90, 0]
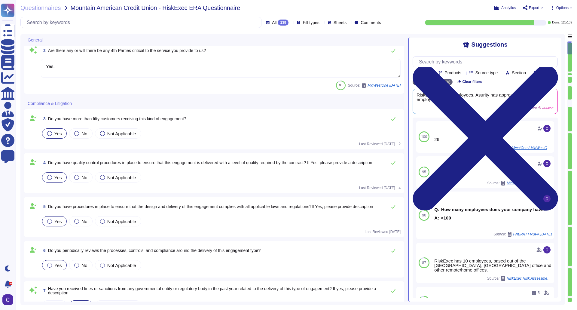
click at [63, 178] on div "Yes" at bounding box center [54, 177] width 25 height 10
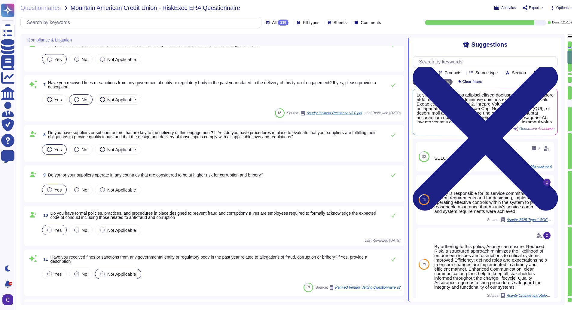
scroll to position [331, 0]
type textarea "The most recent opinion is that all of the controls that could directly impact …"
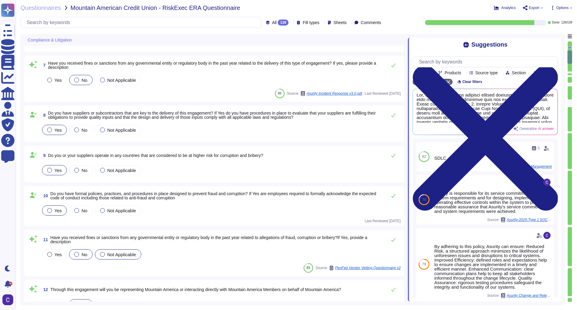
click at [86, 253] on span "No" at bounding box center [85, 254] width 6 height 5
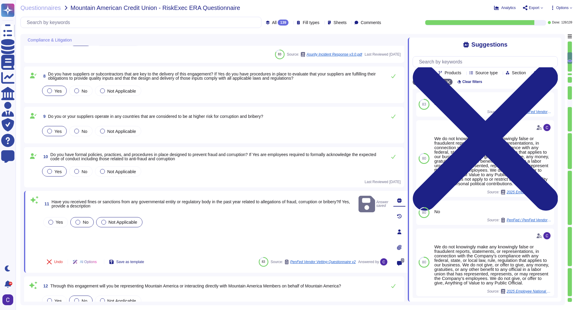
click at [121, 218] on div "Not Applicable" at bounding box center [119, 222] width 46 height 10
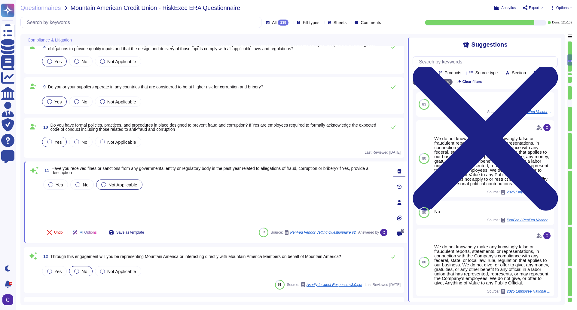
scroll to position [361, 0]
type textarea "The most recent opinion is that all of the controls that could directly impact …"
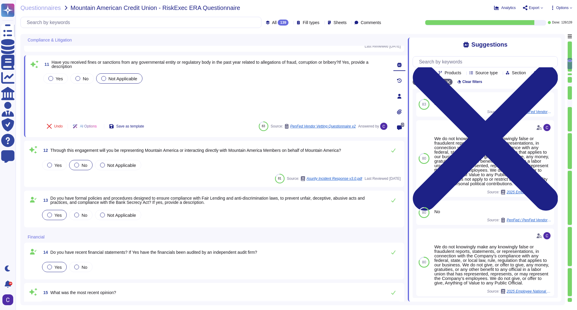
scroll to position [511, 0]
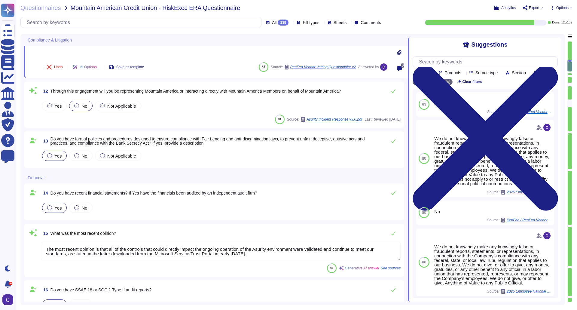
type textarea "Yes, RiskExec has a product innovation roadmap that incorporates user feedback,…"
click at [121, 152] on div "Not Applicable" at bounding box center [118, 156] width 46 height 10
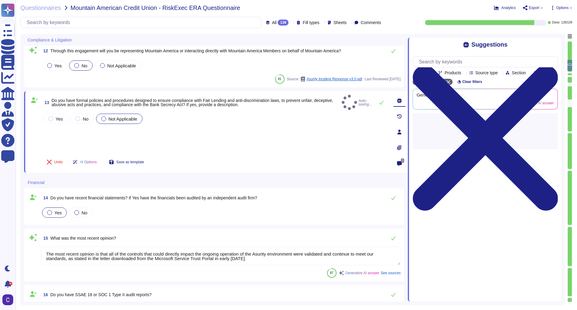
type textarea "Yes, RiskExec has a product innovation roadmap that incorporates user feedback,…"
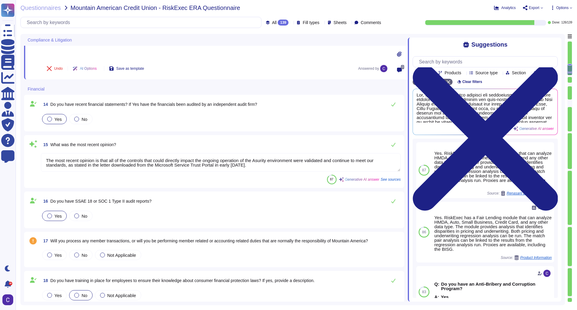
scroll to position [601, 0]
click at [99, 164] on textarea "The most recent opinion is that all of the controls that could directly impact …" at bounding box center [221, 162] width 360 height 19
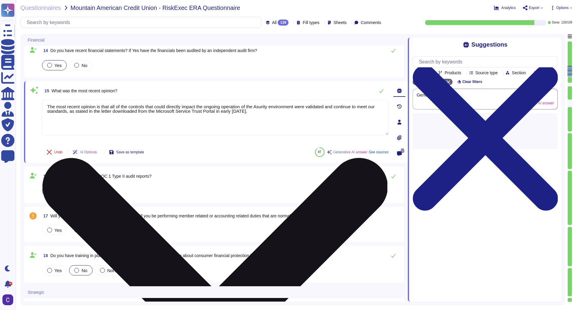
click at [140, 122] on textarea "The most recent opinion is that all of the controls that could directly impact …" at bounding box center [215, 117] width 347 height 36
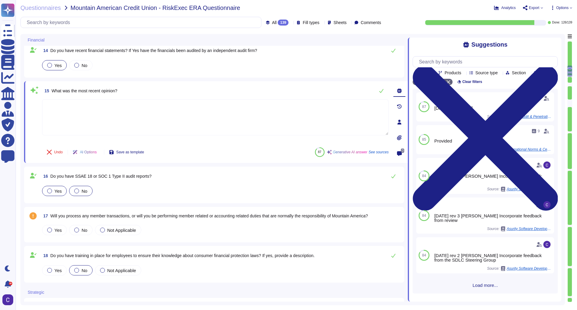
click at [86, 189] on span "No" at bounding box center [85, 191] width 6 height 5
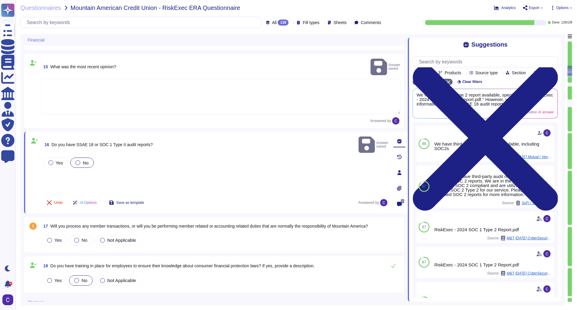
scroll to position [662, 0]
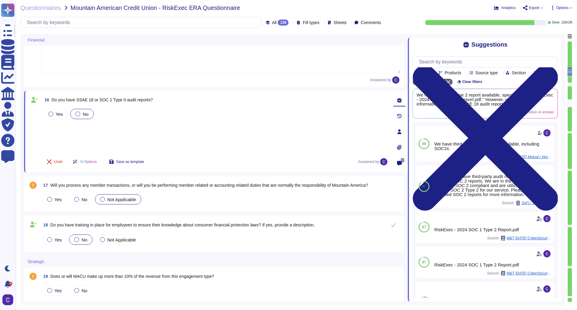
click at [130, 197] on span "Not Applicable" at bounding box center [121, 199] width 29 height 5
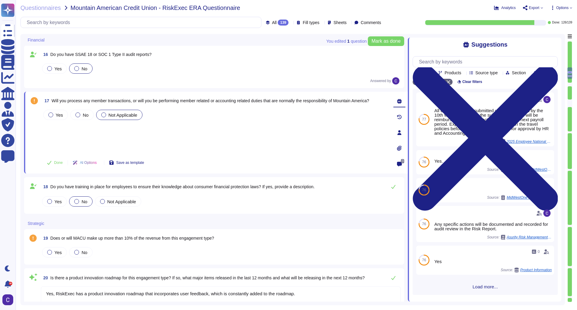
scroll to position [722, 0]
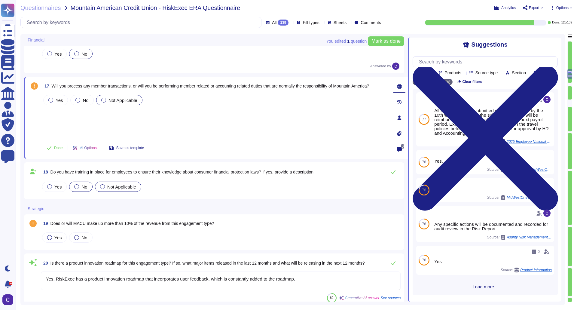
click at [112, 184] on span "Not Applicable" at bounding box center [121, 186] width 29 height 5
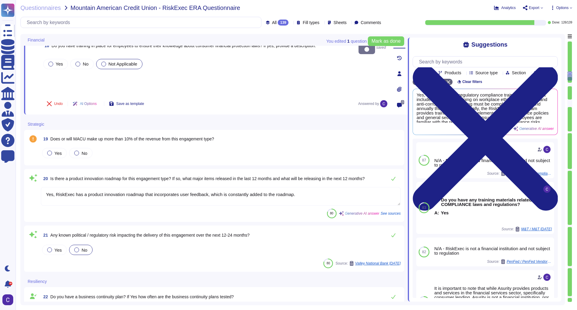
scroll to position [812, 0]
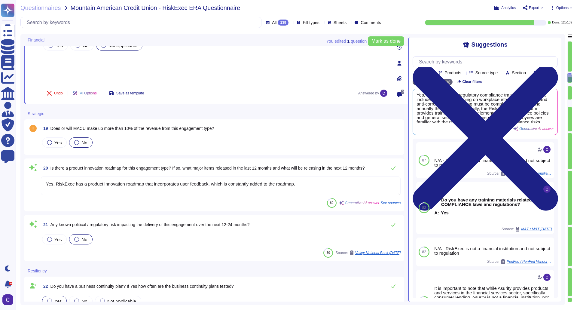
click at [79, 141] on label "No" at bounding box center [80, 142] width 13 height 5
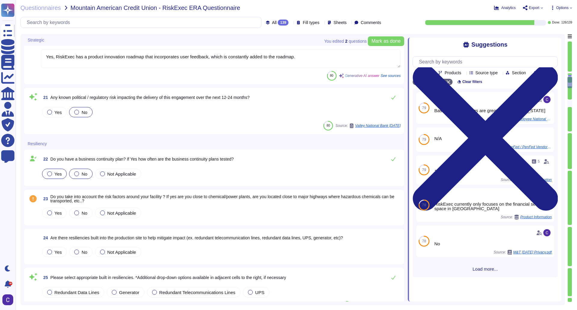
scroll to position [932, 0]
click at [121, 214] on span "Not Applicable" at bounding box center [121, 212] width 29 height 5
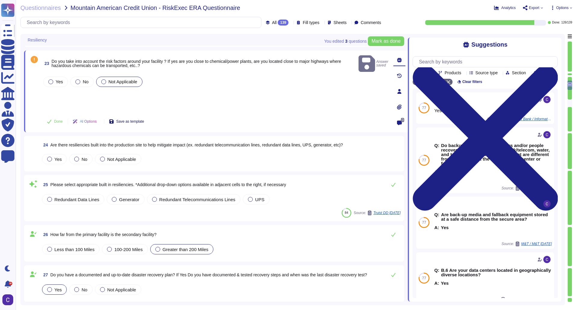
scroll to position [1023, 0]
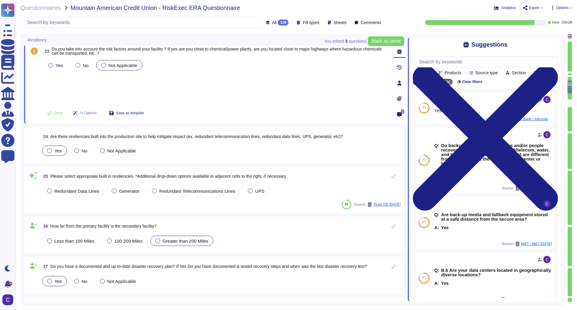
click at [64, 152] on div "Yes" at bounding box center [54, 151] width 25 height 10
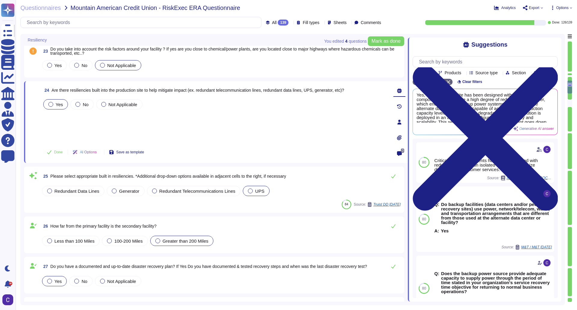
click at [248, 189] on div at bounding box center [250, 191] width 5 height 5
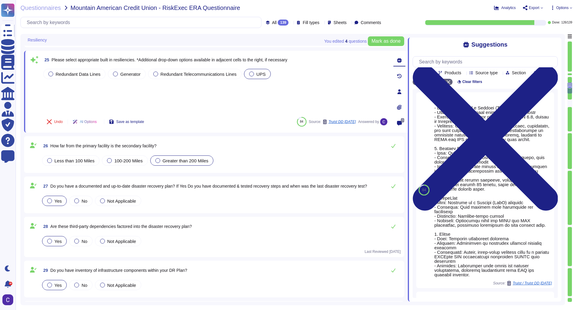
scroll to position [1143, 0]
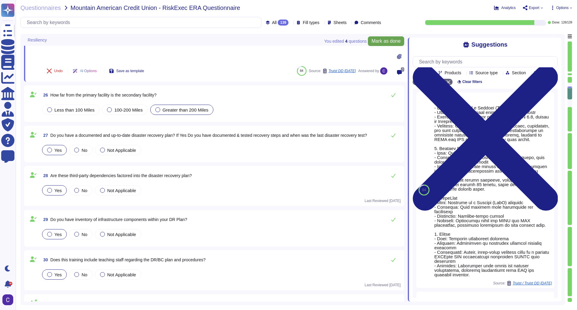
click at [376, 42] on span "Mark as done" at bounding box center [386, 41] width 29 height 5
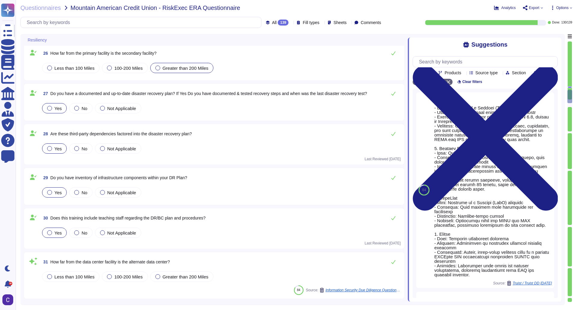
scroll to position [1263, 0]
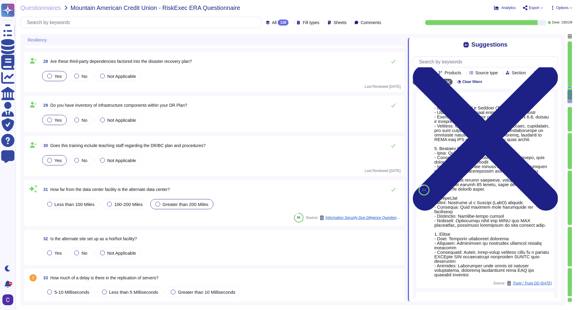
click at [166, 205] on span "Greater than 200 Miles" at bounding box center [186, 204] width 46 height 5
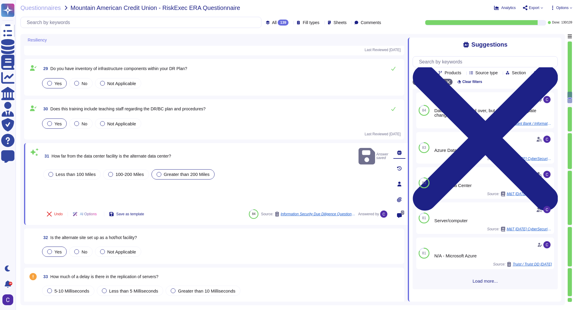
click at [54, 255] on div "Yes" at bounding box center [54, 252] width 25 height 10
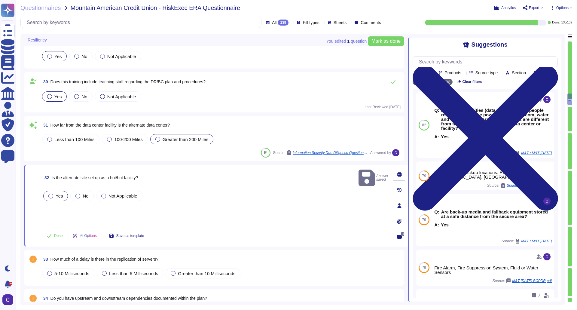
scroll to position [1353, 0]
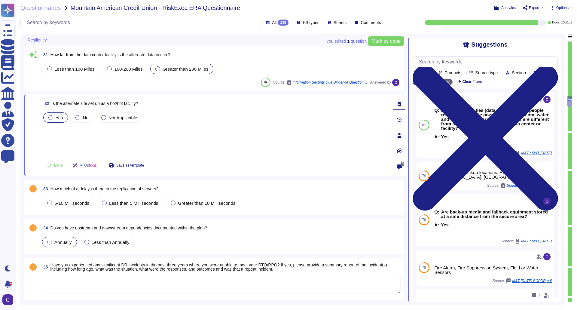
click at [63, 244] on span "Annually" at bounding box center [62, 242] width 17 height 5
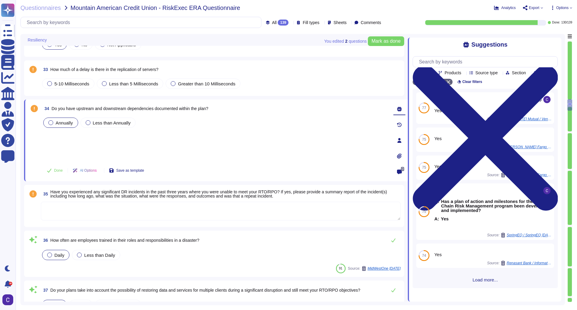
scroll to position [1414, 0]
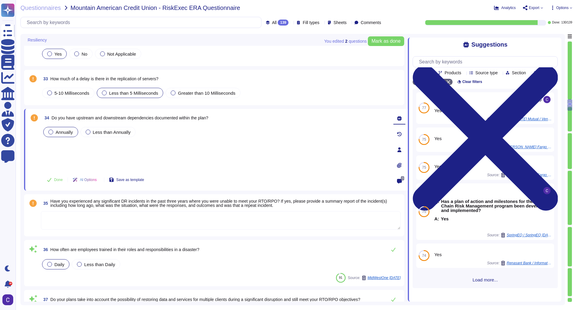
click at [128, 94] on span "Less than 5 Milliseconds" at bounding box center [133, 93] width 49 height 5
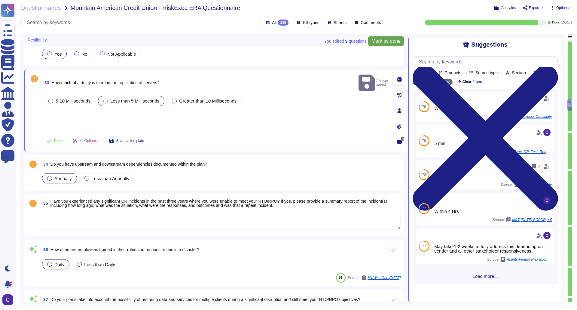
click at [387, 39] on span "Mark as done" at bounding box center [386, 41] width 29 height 5
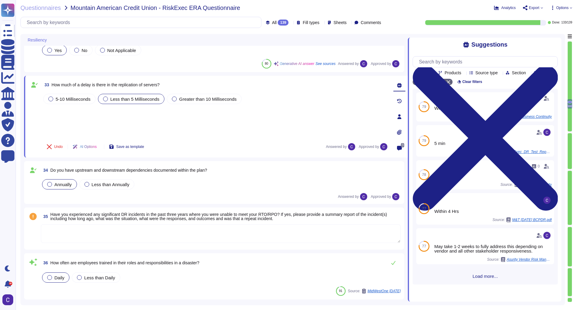
click at [125, 235] on textarea at bounding box center [221, 233] width 360 height 19
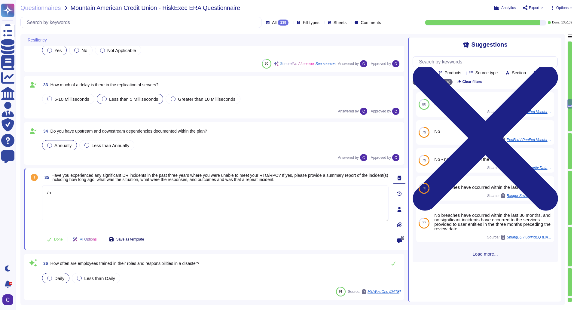
type textarea "/"
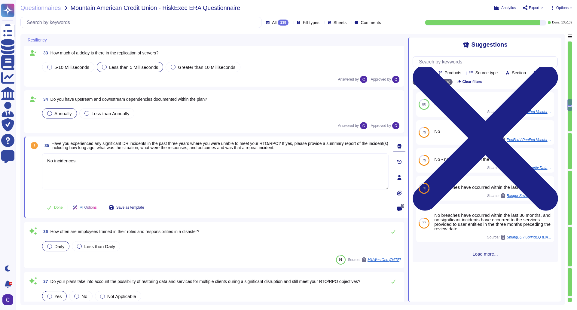
scroll to position [1504, 0]
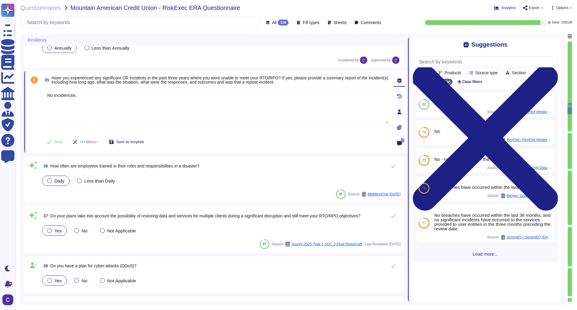
type textarea "No incidences."
click at [239, 171] on div "36 How often are employees trained in their roles and responsibilities in a dis…" at bounding box center [221, 166] width 360 height 12
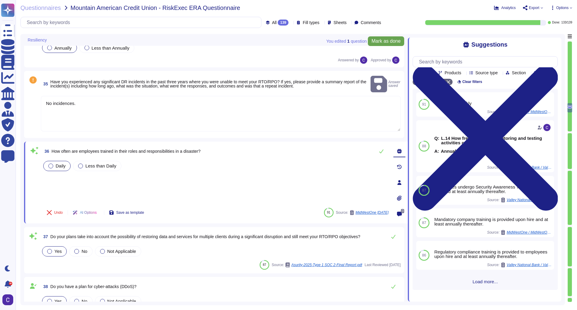
click at [384, 39] on span "Mark as done" at bounding box center [386, 41] width 29 height 5
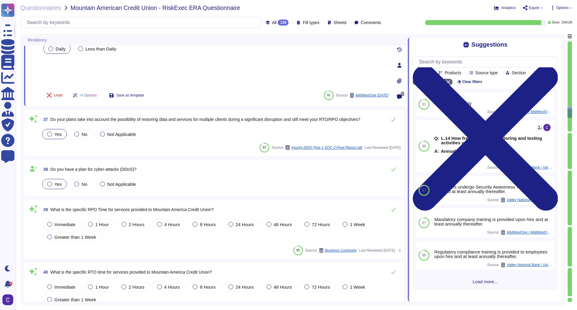
scroll to position [1654, 0]
type textarea "Yes, the Business Continuity Plan (BCP) identifies critical business services a…"
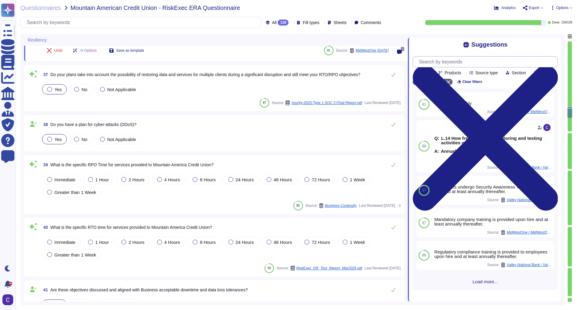
click at [451, 61] on input "text" at bounding box center [487, 62] width 142 height 11
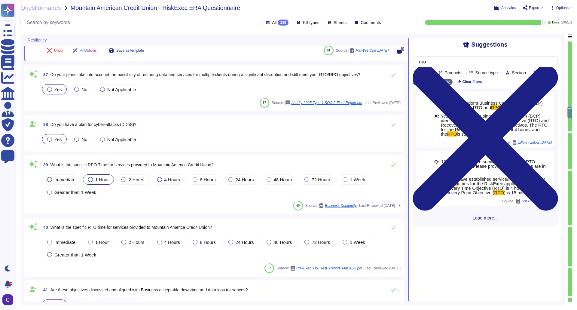
type input "rpo"
click at [95, 180] on label "1 Hour" at bounding box center [98, 179] width 21 height 5
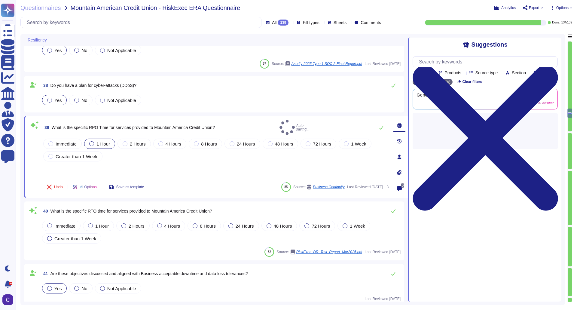
type textarea "The retention period for backups at RiskExec is up to but not exceeding 7 years…"
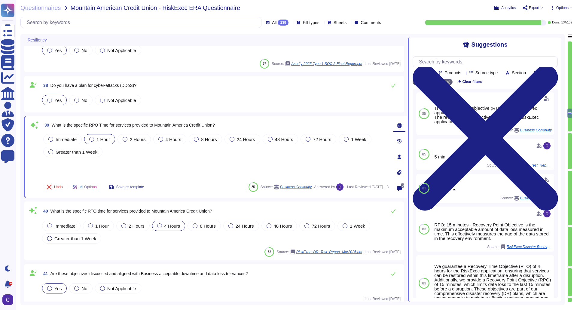
click at [164, 223] on label "4 Hours" at bounding box center [168, 225] width 23 height 5
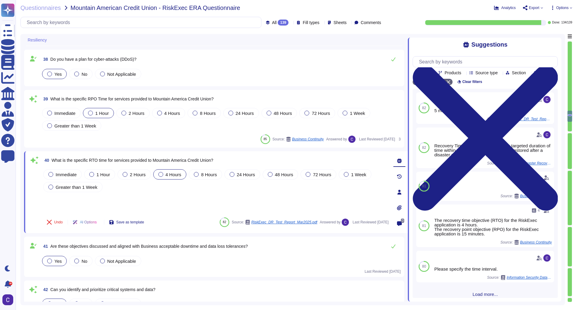
scroll to position [1714, 0]
type textarea "To ensure the integrity of backups, the following mechanisms are in place: 1. A…"
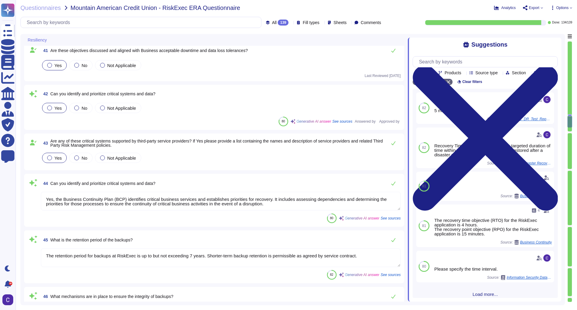
scroll to position [1895, 0]
type textarea "We currently have third-party audit reports available, including SOC 2 reports,…"
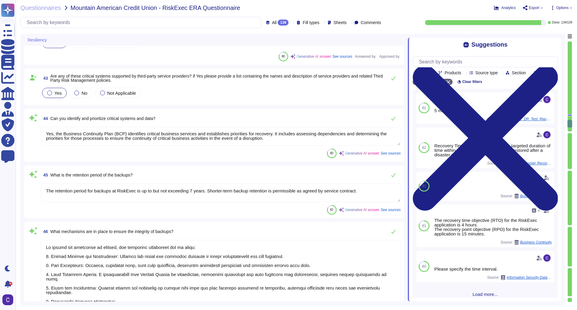
scroll to position [1985, 0]
type textarea "Yes, we have a Data Flow Diagram and a Data Encryption process in place. Our Da…"
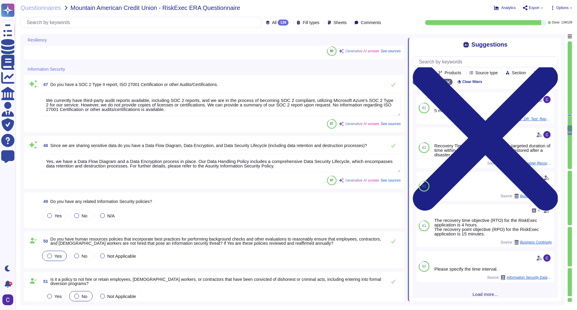
scroll to position [2226, 0]
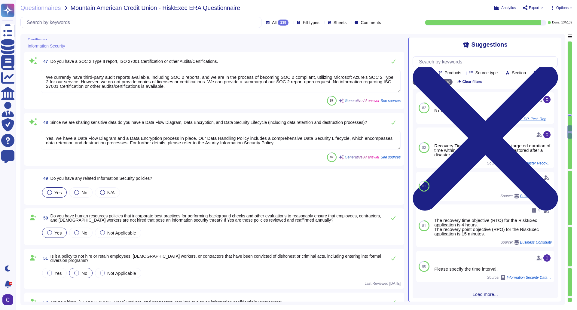
click at [52, 197] on div "Yes" at bounding box center [54, 192] width 25 height 10
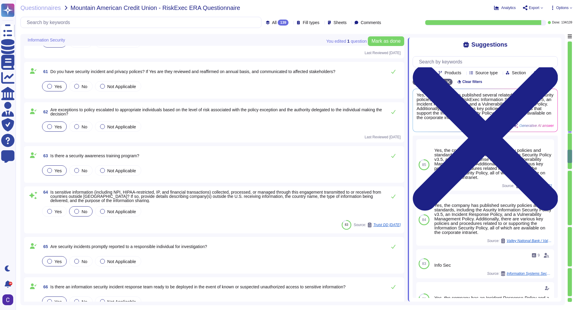
scroll to position [2857, 0]
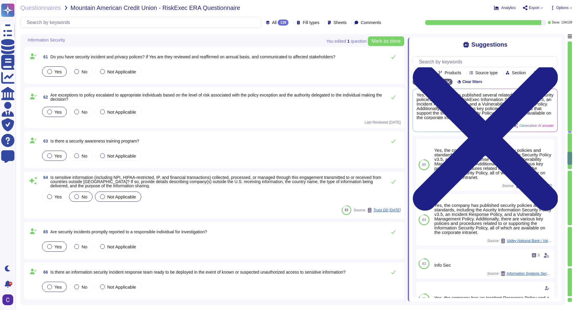
click at [131, 195] on span "Not Applicable" at bounding box center [121, 196] width 29 height 5
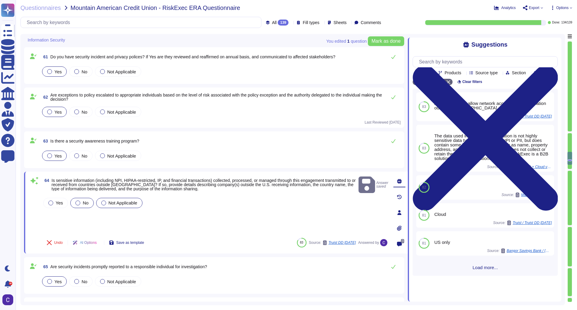
click at [89, 198] on div "No" at bounding box center [81, 203] width 23 height 10
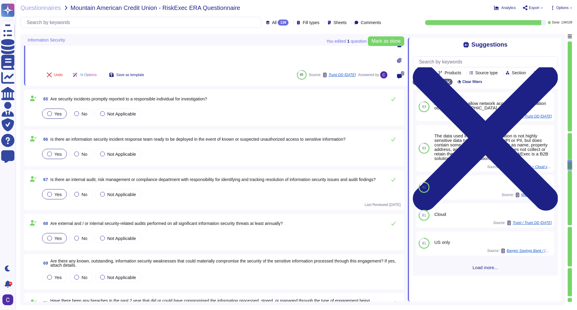
scroll to position [3068, 0]
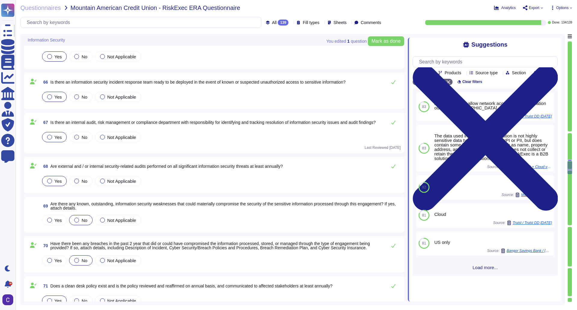
click at [85, 221] on span "No" at bounding box center [85, 220] width 6 height 5
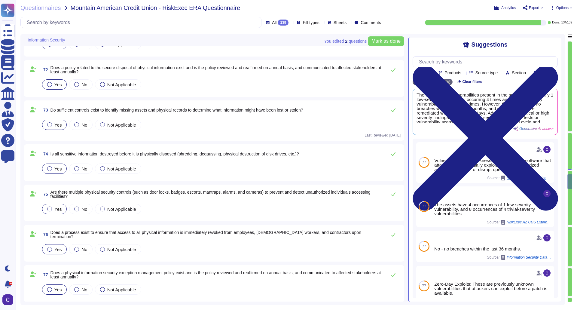
scroll to position [3368, 0]
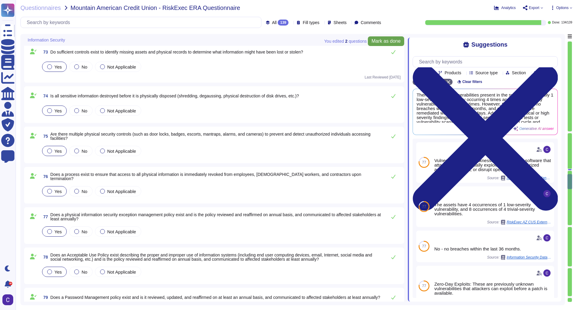
click at [397, 42] on span "Mark as done" at bounding box center [386, 41] width 29 height 5
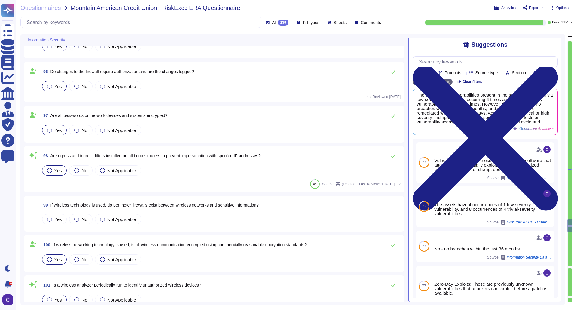
scroll to position [4271, 0]
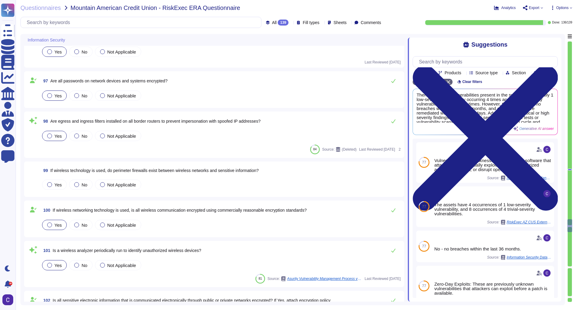
drag, startPoint x: 197, startPoint y: 167, endPoint x: 307, endPoint y: 163, distance: 110.4
click at [307, 163] on div "99 If wireless technology is used, do perimeter firewalls exist between wireles…" at bounding box center [214, 179] width 380 height 35
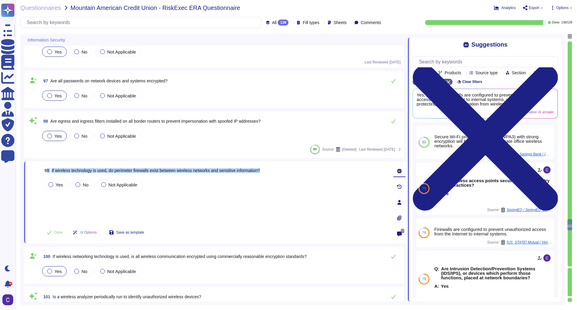
drag, startPoint x: 273, startPoint y: 171, endPoint x: 48, endPoint y: 174, distance: 224.7
click at [48, 174] on div "99 If wireless technology is used, do perimeter firewalls exist between wireles…" at bounding box center [215, 170] width 347 height 11
click at [61, 171] on span "If wireless technology is used, do perimeter firewalls exist between wireless n…" at bounding box center [156, 170] width 208 height 5
drag, startPoint x: 51, startPoint y: 169, endPoint x: 270, endPoint y: 170, distance: 219.5
click at [270, 170] on div "99 If wireless technology is used, do perimeter firewalls exist between wireles…" at bounding box center [215, 170] width 347 height 11
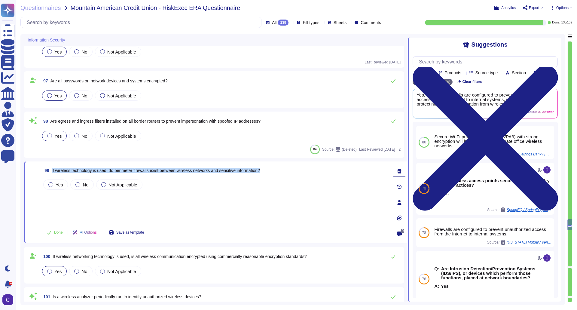
copy span "If wireless technology is used, do perimeter firewalls exist between wireless n…"
click at [53, 186] on label "Yes" at bounding box center [55, 184] width 14 height 5
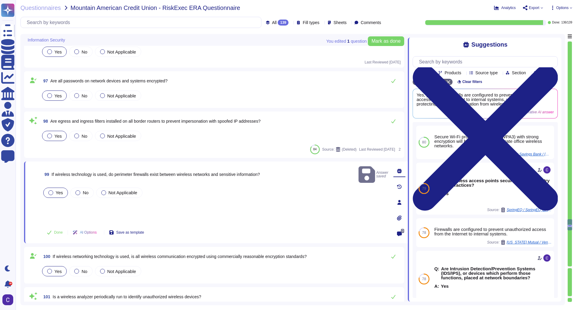
click at [168, 186] on div "Yes No Not Applicable" at bounding box center [215, 192] width 347 height 13
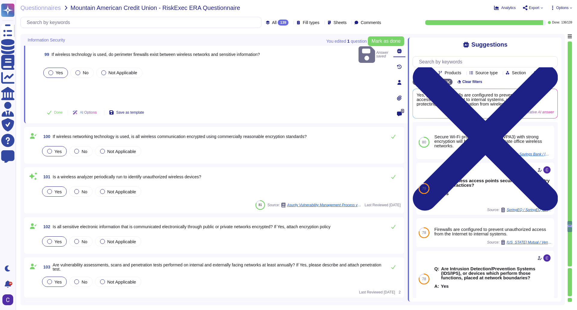
scroll to position [4421, 0]
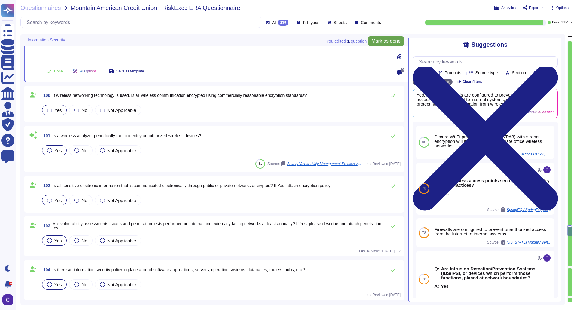
click at [398, 42] on span "Mark as done" at bounding box center [386, 41] width 29 height 5
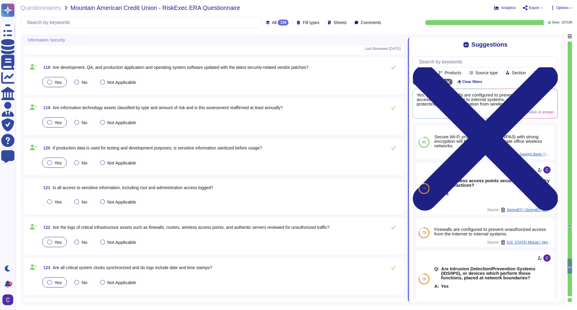
scroll to position [5173, 0]
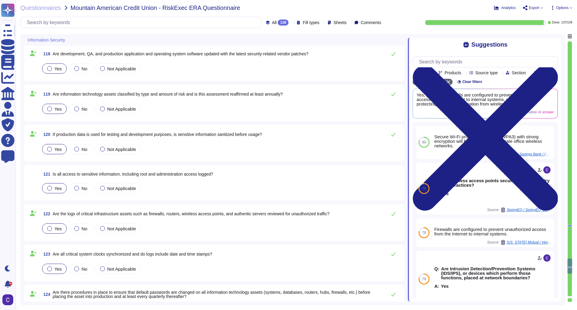
click at [57, 191] on span "Yes" at bounding box center [57, 188] width 7 height 5
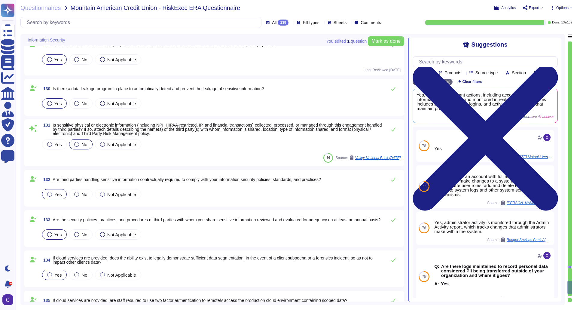
type textarea "At RiskExec, the data retention cadence is set at 7 years. We retain data for t…"
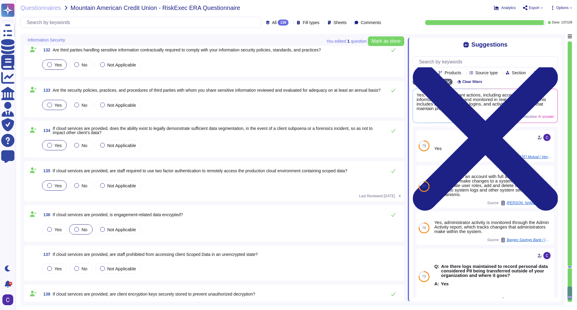
scroll to position [5774, 0]
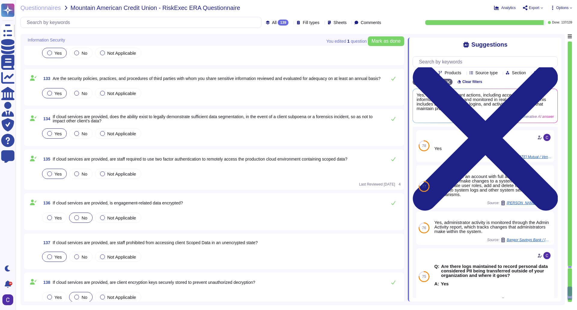
click at [64, 256] on div "Yes" at bounding box center [54, 257] width 25 height 10
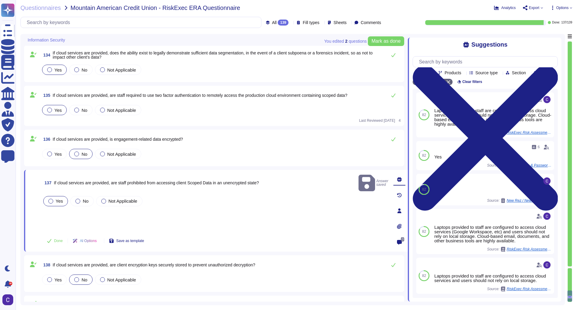
scroll to position [5878, 0]
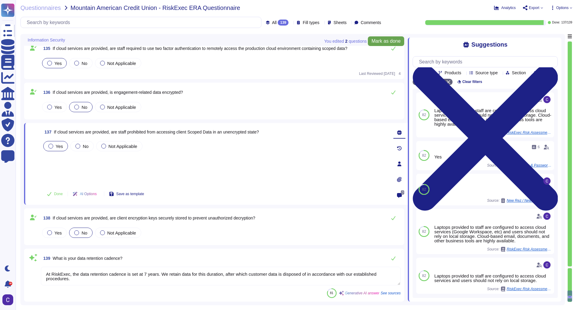
click at [382, 42] on span "Mark as done" at bounding box center [386, 41] width 29 height 5
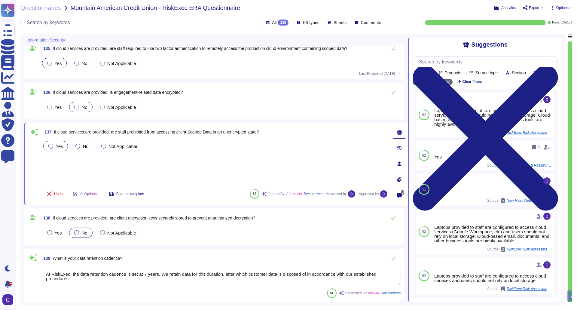
click at [561, 9] on span "Options" at bounding box center [563, 8] width 12 height 4
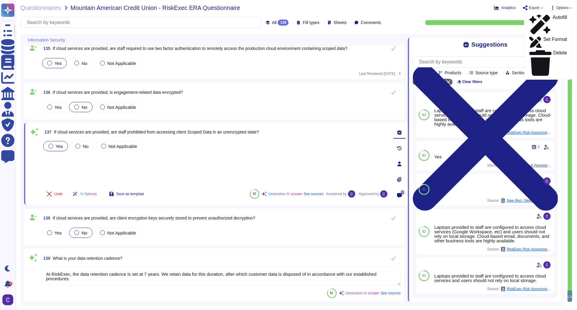
click at [449, 11] on div "Questionnaires Mountain American Credit Union - RiskExec ERA Questionnaire Anal…" at bounding box center [297, 155] width 562 height 310
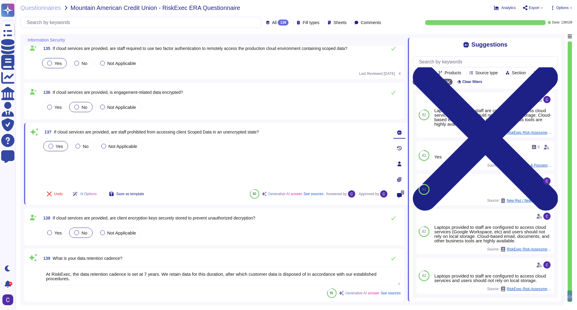
click at [531, 8] on span "Export" at bounding box center [534, 8] width 11 height 4
click at [545, 36] on p "Download" at bounding box center [555, 44] width 21 height 17
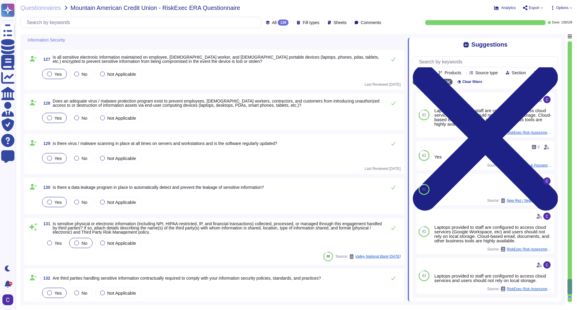
scroll to position [5547, 0]
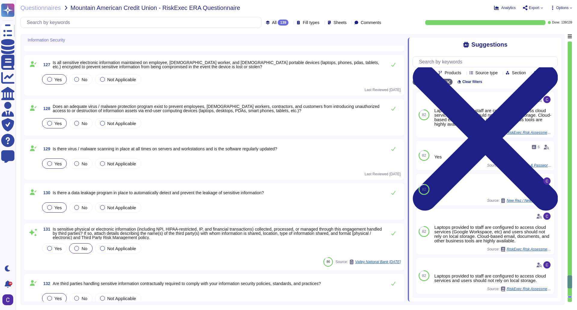
click at [538, 4] on div "Questionnaires Mountain American Credit Union - RiskExec ERA Questionnaire Anal…" at bounding box center [297, 155] width 562 height 310
click at [537, 8] on span "Export" at bounding box center [534, 8] width 11 height 4
click at [545, 36] on p "Download" at bounding box center [555, 44] width 21 height 17
